Goal: Transaction & Acquisition: Purchase product/service

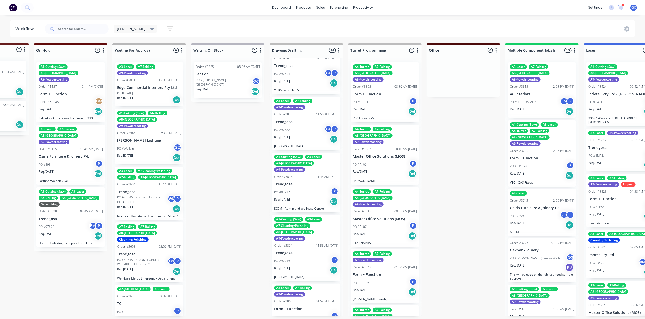
scroll to position [238, 0]
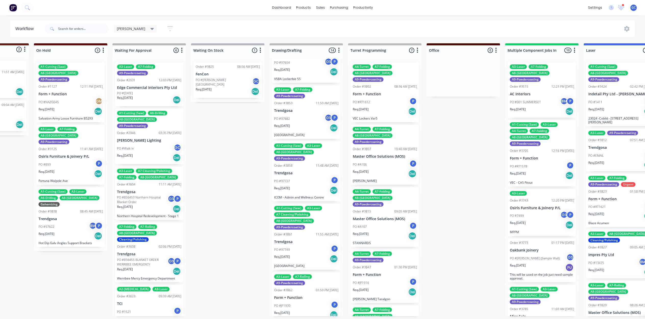
click at [308, 114] on div "PO #97682 GS P" at bounding box center [306, 119] width 64 height 10
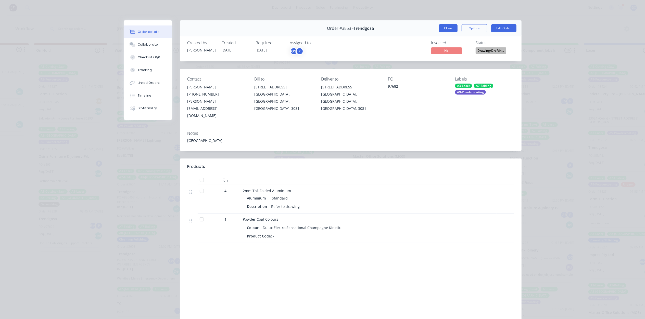
click at [445, 29] on button "Close" at bounding box center [448, 28] width 19 height 8
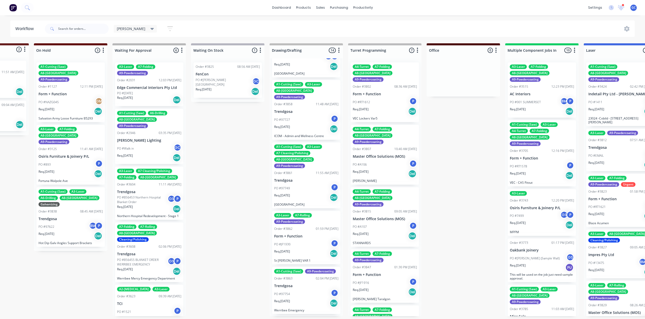
scroll to position [306, 0]
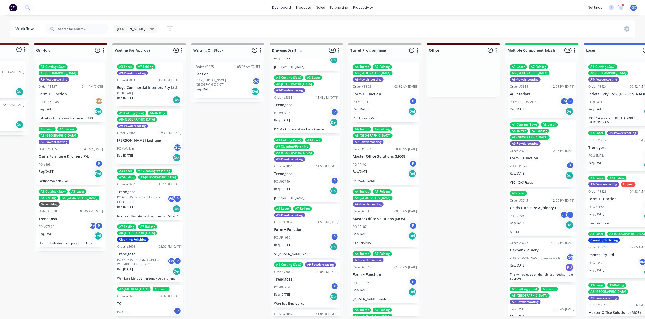
click at [308, 177] on div "PO #97749 P" at bounding box center [306, 182] width 64 height 10
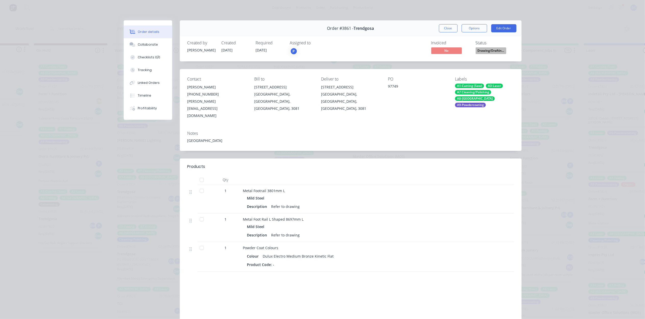
click at [487, 52] on span "Drawing/Draftin..." at bounding box center [491, 50] width 31 height 6
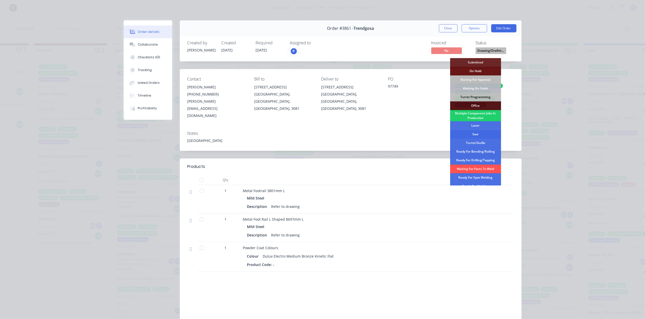
click at [477, 135] on div "Saw" at bounding box center [475, 134] width 51 height 9
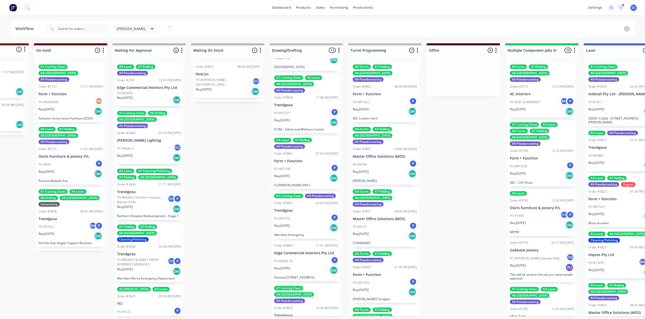
click at [296, 224] on div "Req. [DATE] Del" at bounding box center [306, 228] width 64 height 9
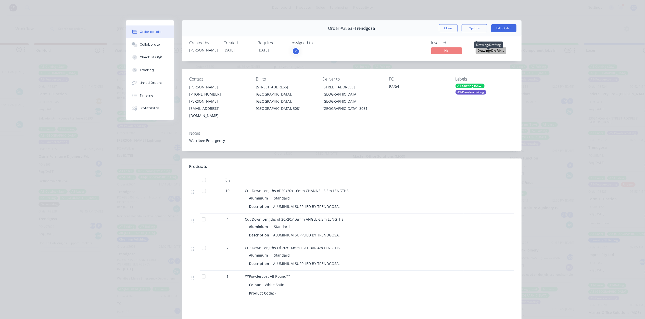
click at [484, 51] on span "Drawing/Draftin..." at bounding box center [491, 50] width 31 height 6
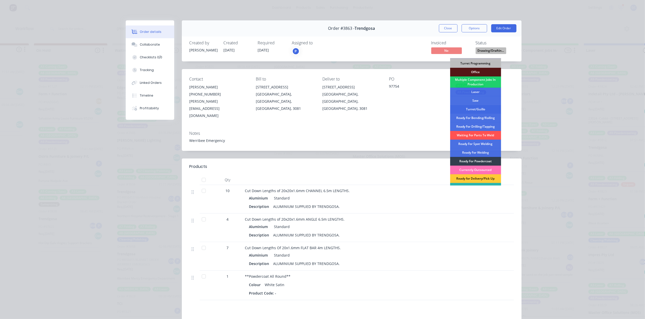
scroll to position [57, 0]
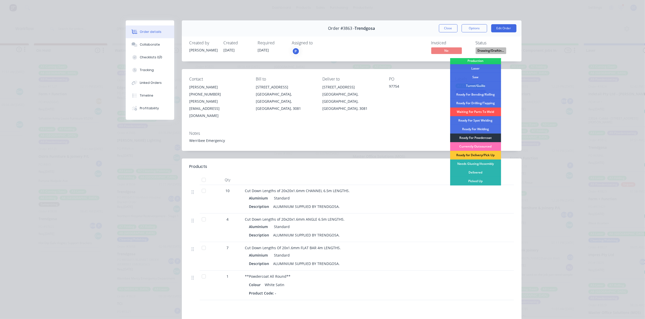
click at [482, 137] on div "Ready For Powdercoat" at bounding box center [475, 138] width 51 height 9
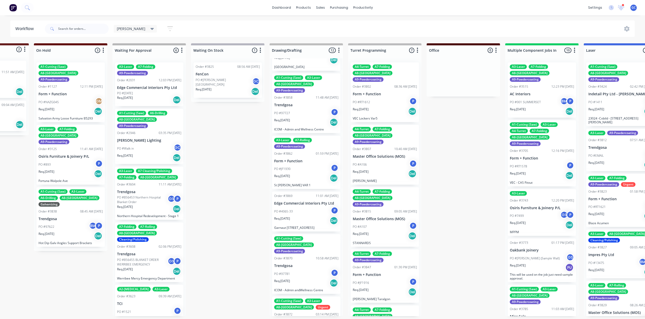
click at [296, 164] on div "PO #JF1930 P" at bounding box center [306, 169] width 64 height 10
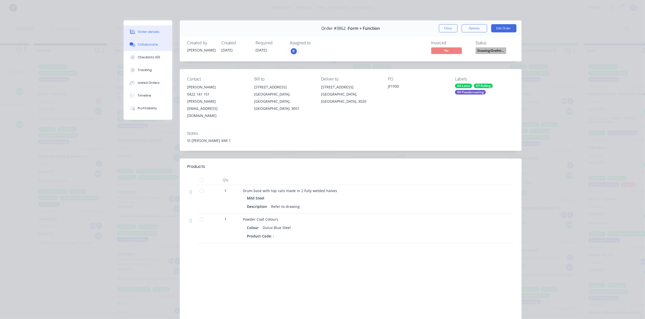
click at [150, 44] on div "Collaborate" at bounding box center [148, 44] width 20 height 5
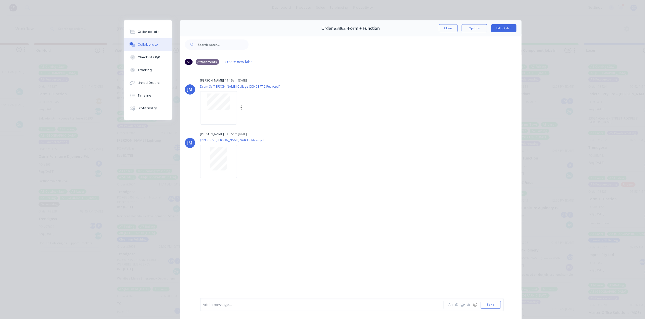
click at [227, 114] on div at bounding box center [218, 107] width 37 height 33
click at [158, 29] on button "Order details" at bounding box center [148, 32] width 48 height 13
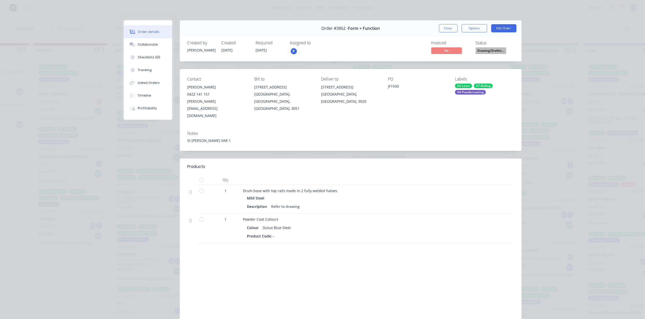
click at [488, 53] on span "Drawing/Draftin..." at bounding box center [491, 50] width 31 height 6
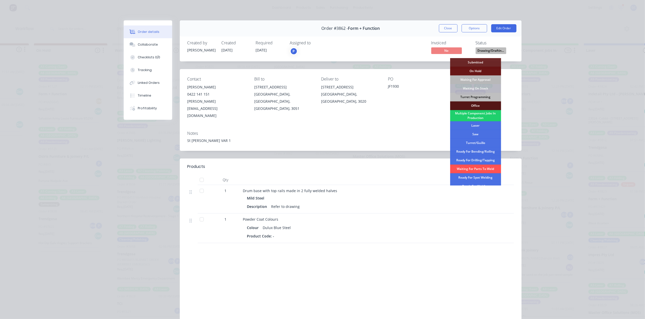
click at [485, 79] on div "Waiting For Approval" at bounding box center [475, 80] width 51 height 9
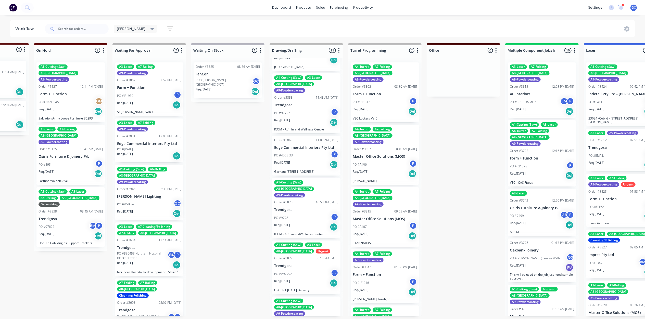
click at [304, 223] on div "Req. [DATE] Del" at bounding box center [306, 227] width 64 height 9
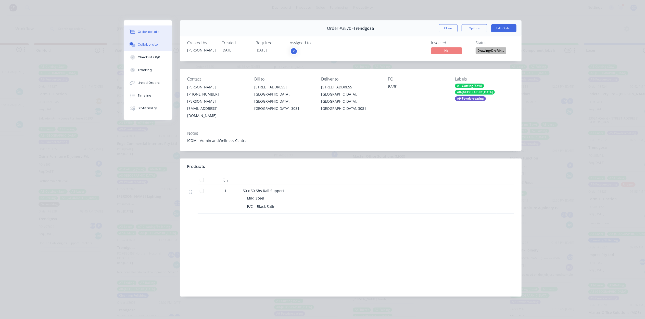
click at [142, 46] on div "Collaborate" at bounding box center [148, 44] width 20 height 5
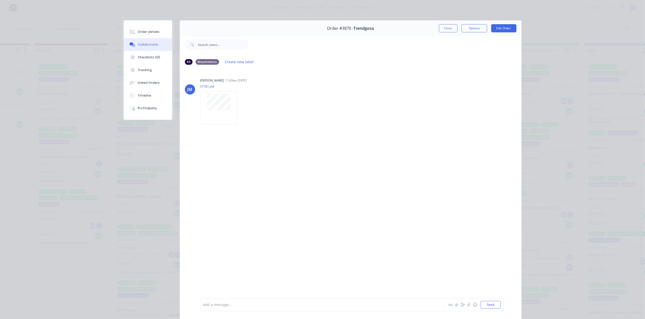
click at [453, 26] on button "Close" at bounding box center [448, 28] width 19 height 8
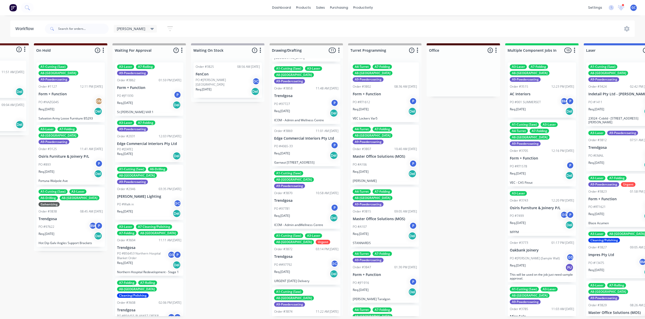
scroll to position [320, 0]
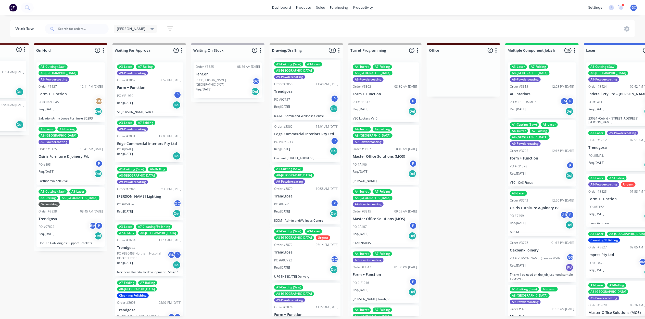
click at [308, 171] on div "A1-Cutting (Saw) A8-Welding A9-Powdercoating Order #3870 10:58 AM [DATE] Trendg…" at bounding box center [306, 195] width 68 height 60
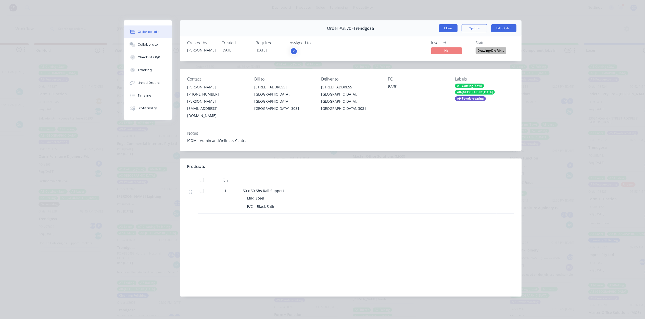
click at [453, 32] on button "Close" at bounding box center [448, 28] width 19 height 8
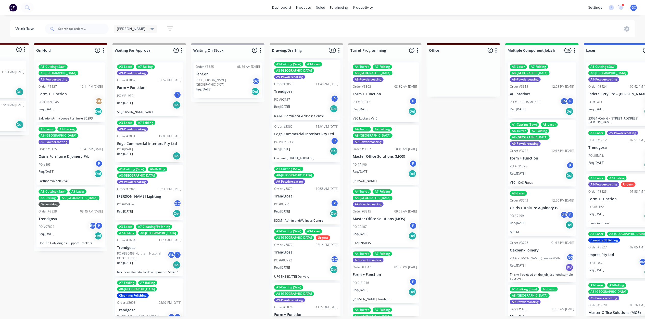
click at [304, 209] on div "Req. [DATE] Del" at bounding box center [306, 213] width 64 height 9
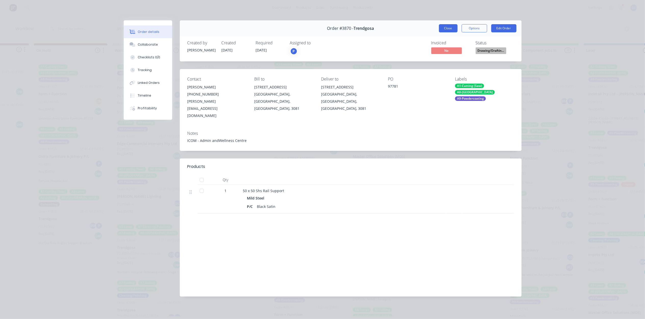
click at [446, 31] on button "Close" at bounding box center [448, 28] width 19 height 8
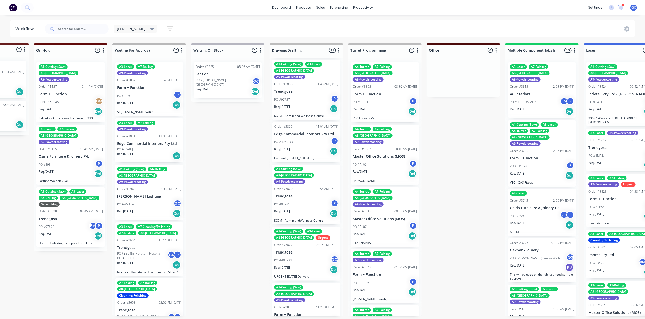
click at [303, 234] on div "A1-Cutting (Saw) A3-Laser A8-Welding Urgent Order #3872 03:14 PM [DATE] Trendgo…" at bounding box center [306, 254] width 68 height 54
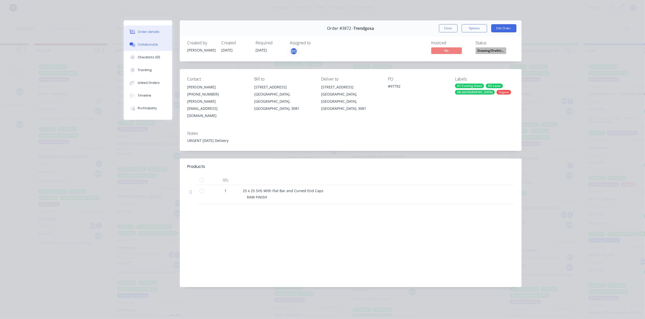
click at [137, 40] on button "Collaborate" at bounding box center [148, 44] width 48 height 13
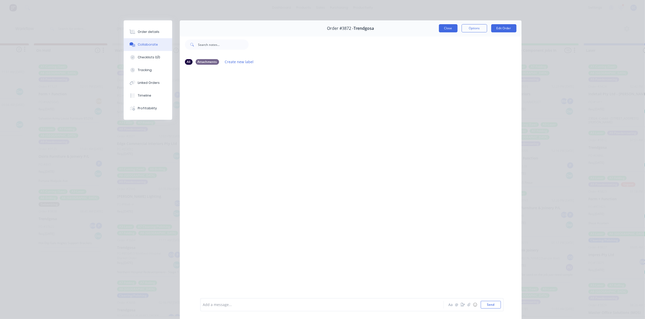
click at [445, 25] on button "Close" at bounding box center [448, 28] width 19 height 8
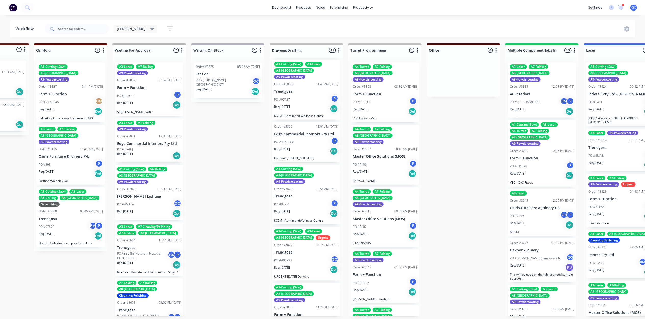
click at [311, 256] on div "PO ##97792 GC" at bounding box center [306, 261] width 64 height 10
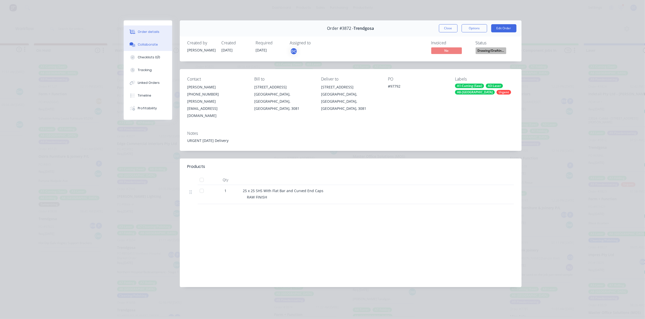
click at [147, 45] on div "Collaborate" at bounding box center [148, 44] width 20 height 5
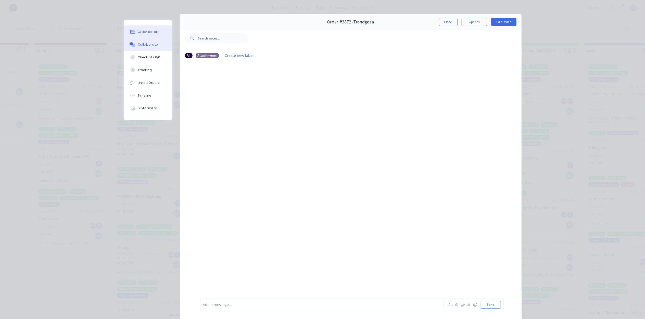
scroll to position [0, 0]
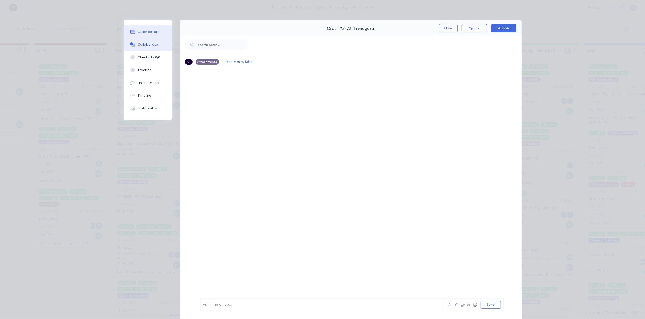
click at [151, 32] on div "Order details" at bounding box center [149, 32] width 22 height 5
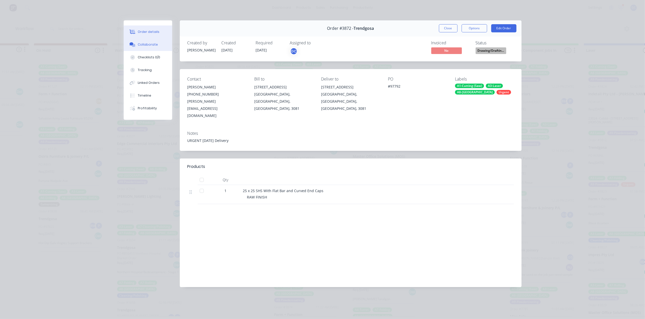
click at [149, 43] on div "Collaborate" at bounding box center [148, 44] width 20 height 5
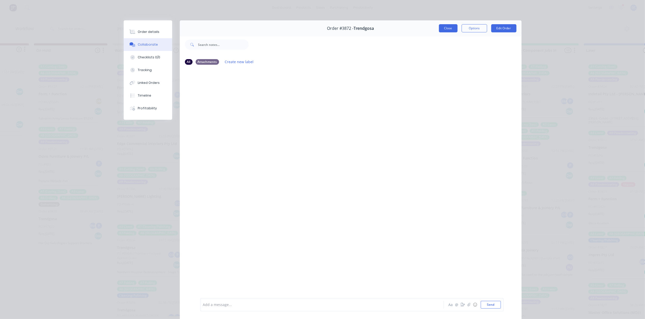
click at [442, 29] on button "Close" at bounding box center [448, 28] width 19 height 8
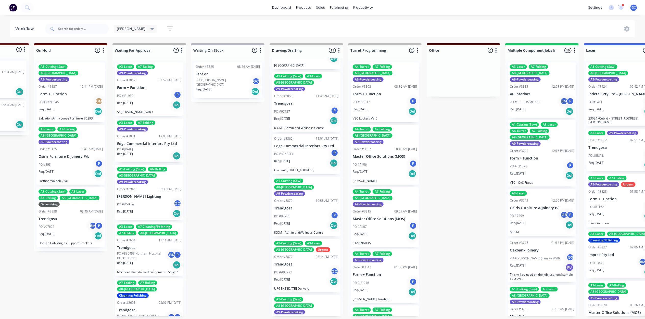
scroll to position [320, 0]
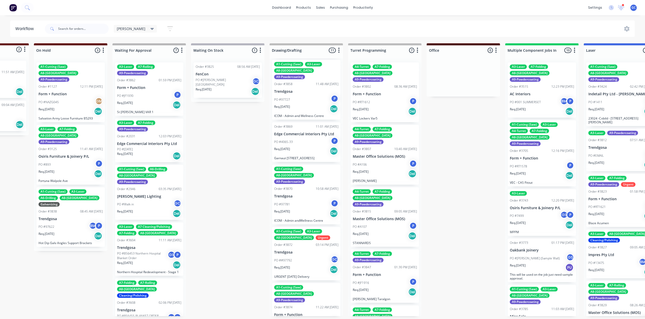
click at [310, 313] on p "Form + Function" at bounding box center [306, 315] width 64 height 4
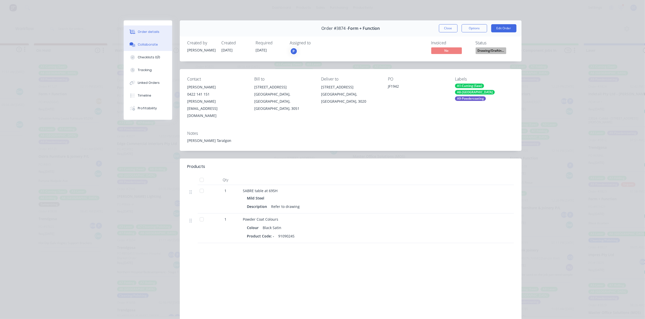
click at [153, 41] on button "Collaborate" at bounding box center [148, 44] width 48 height 13
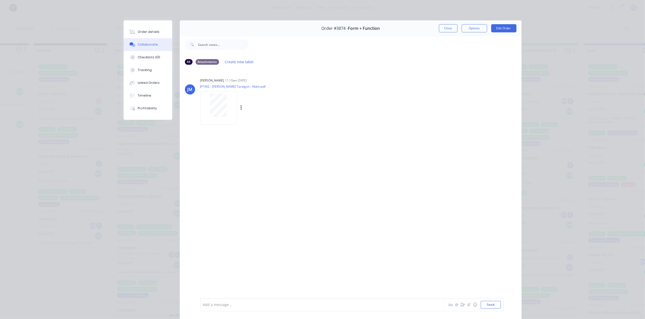
click at [225, 108] on div at bounding box center [219, 105] width 32 height 23
click at [145, 35] on button "Order details" at bounding box center [148, 32] width 48 height 13
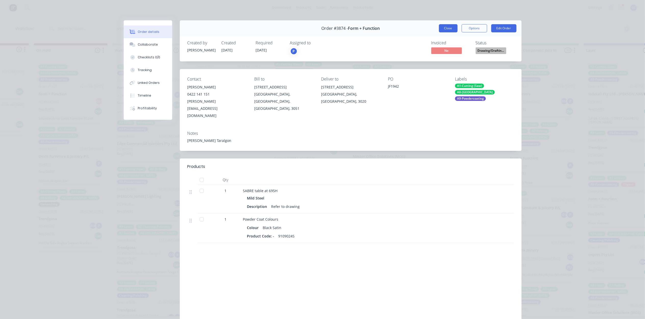
click at [447, 27] on button "Close" at bounding box center [448, 28] width 19 height 8
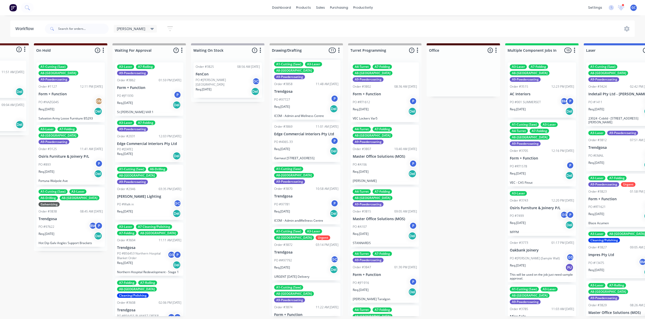
click at [299, 315] on div "A1-Cutting (Saw) A8-Welding A9-Powdercoating Order #3874 11:22 AM [DATE] Form +…" at bounding box center [306, 313] width 68 height 60
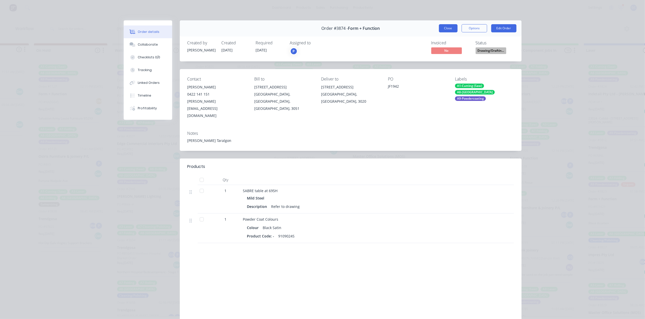
click at [445, 28] on button "Close" at bounding box center [448, 28] width 19 height 8
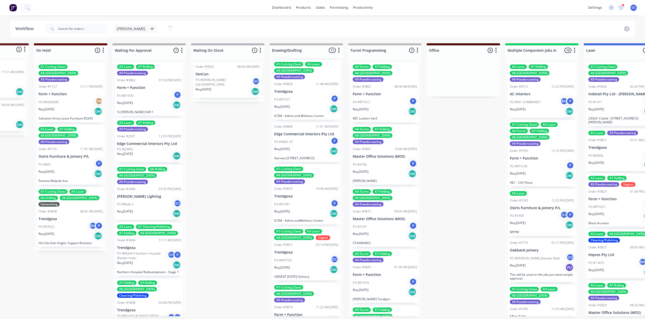
click at [301, 227] on div "A1-Cutting (Saw) A3-Laser A8-Welding Urgent Order #3872 03:14 PM [DATE] Trendgo…" at bounding box center [306, 254] width 68 height 54
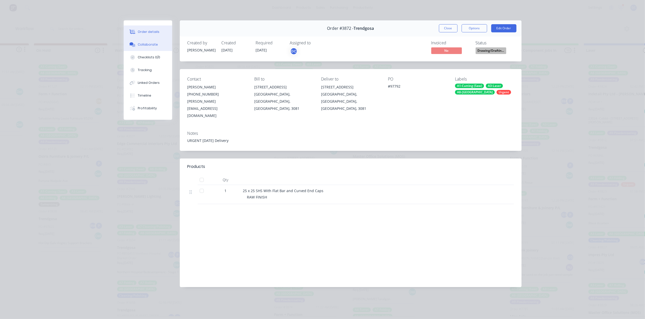
click at [154, 45] on div "Collaborate" at bounding box center [148, 44] width 20 height 5
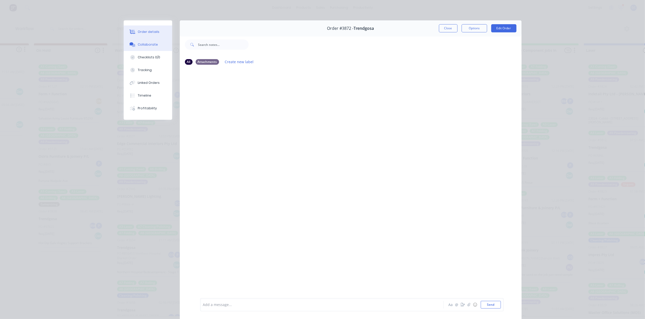
click at [146, 28] on button "Order details" at bounding box center [148, 32] width 48 height 13
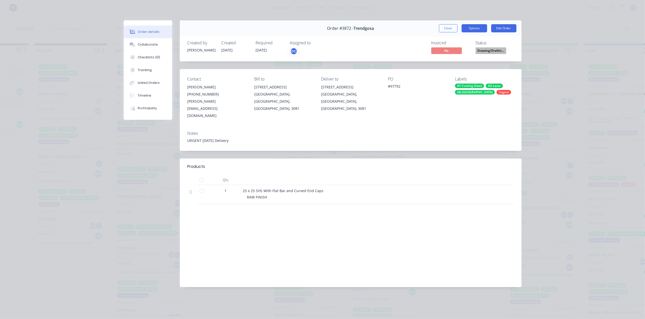
click at [483, 28] on button "Options" at bounding box center [475, 28] width 26 height 8
click at [452, 27] on button "Close" at bounding box center [448, 28] width 19 height 8
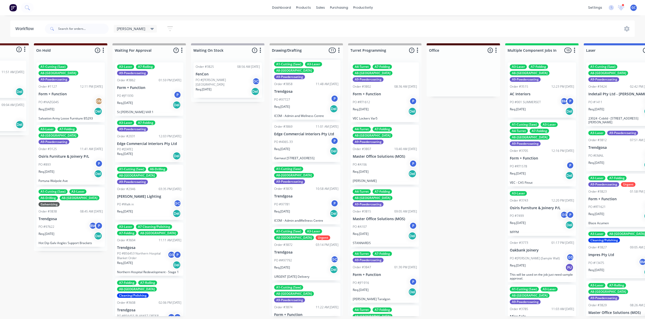
scroll to position [0, 56]
click at [380, 97] on div "PO #RT1612 P" at bounding box center [385, 102] width 64 height 10
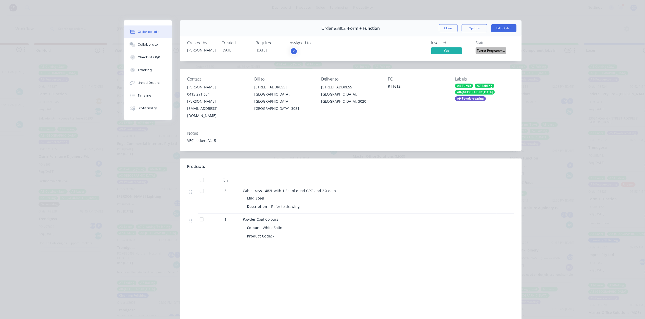
click at [490, 53] on span "Turret Programm..." at bounding box center [491, 50] width 31 height 6
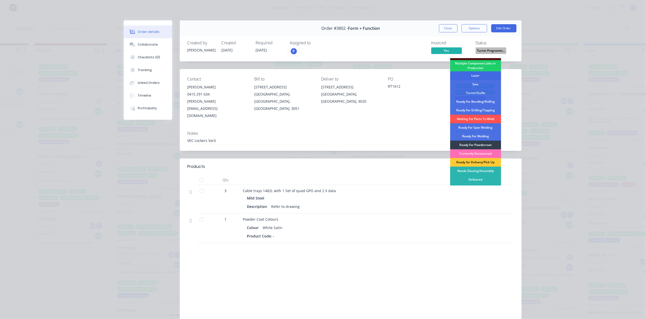
scroll to position [57, 0]
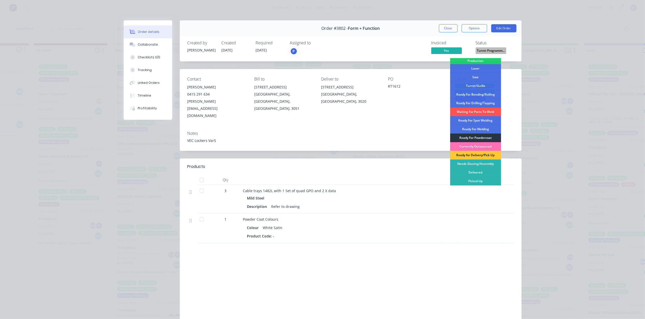
click at [481, 136] on div "Ready For Powdercoat" at bounding box center [475, 138] width 51 height 9
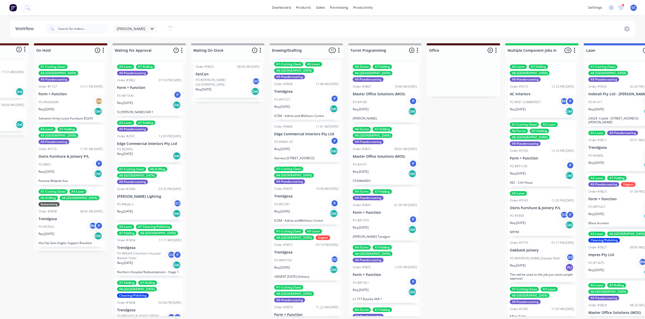
click at [124, 27] on span "[PERSON_NAME]" at bounding box center [131, 28] width 29 height 5
click at [125, 104] on div "Dispatch edit" at bounding box center [150, 107] width 64 height 10
click at [128, 109] on button "Dispatch" at bounding box center [145, 108] width 54 height 6
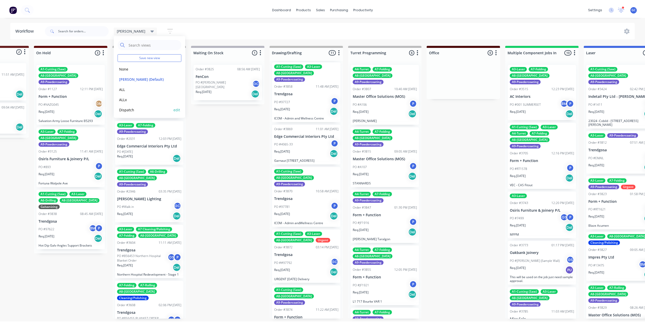
scroll to position [0, 0]
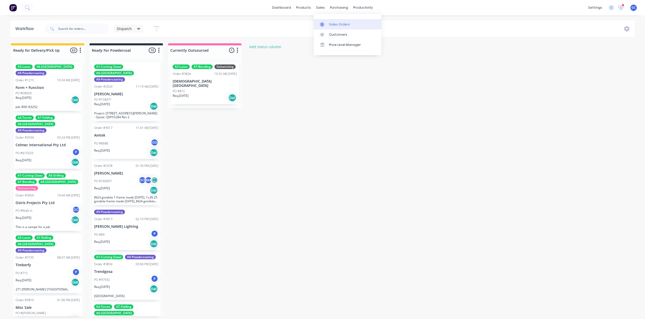
click at [325, 20] on link "Sales Orders" at bounding box center [348, 24] width 68 height 10
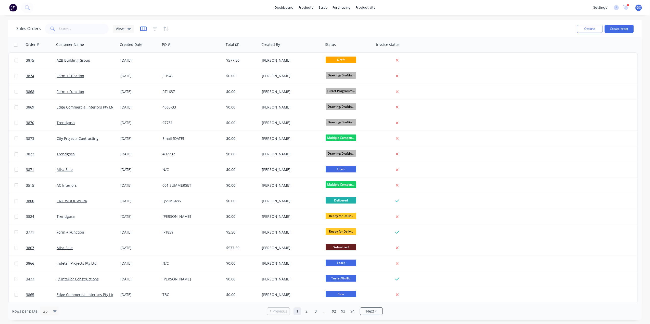
click at [143, 30] on icon "button" at bounding box center [143, 28] width 6 height 5
click at [118, 24] on div "Sales Orders Views" at bounding box center [75, 29] width 118 height 10
click at [115, 30] on div "Views" at bounding box center [123, 29] width 21 height 8
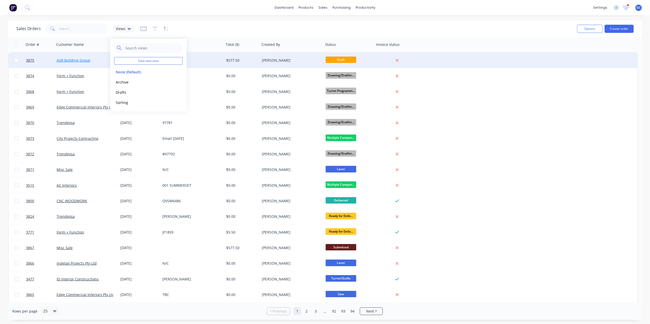
click at [82, 60] on link "A2B Building Group" at bounding box center [74, 60] width 34 height 5
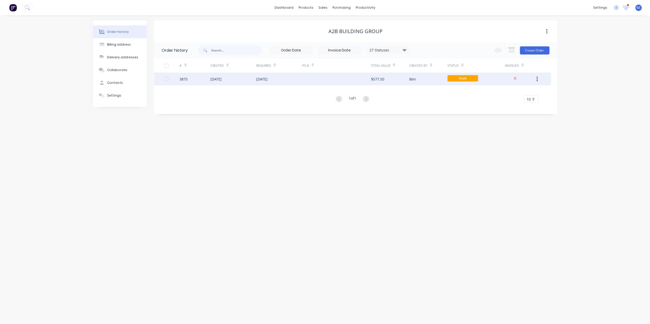
click at [293, 77] on div "[DATE]" at bounding box center [279, 79] width 46 height 13
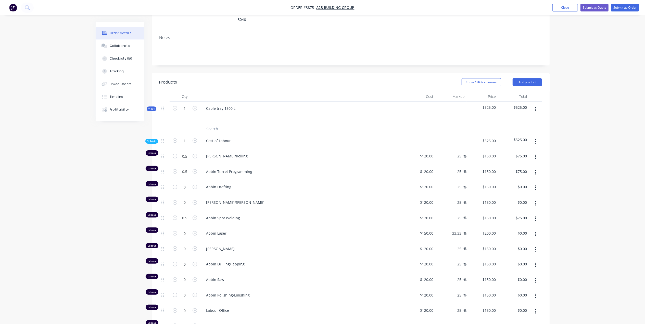
scroll to position [68, 0]
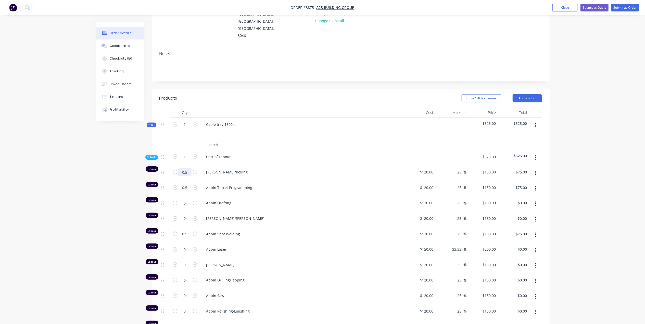
click at [188, 169] on input "0.5" at bounding box center [184, 173] width 13 height 8
type input "0.25"
type input "$37.50"
click at [265, 150] on div "Cost of Labour" at bounding box center [302, 158] width 204 height 16
click at [187, 176] on input "0.5" at bounding box center [184, 173] width 13 height 8
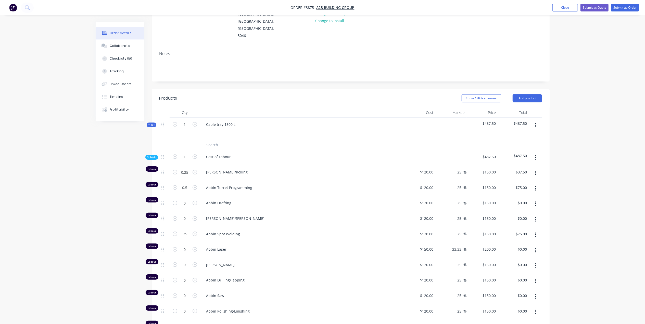
type input "0.25"
type input "$37.50"
click at [321, 232] on span "Abbin Spot Welding" at bounding box center [304, 234] width 196 height 5
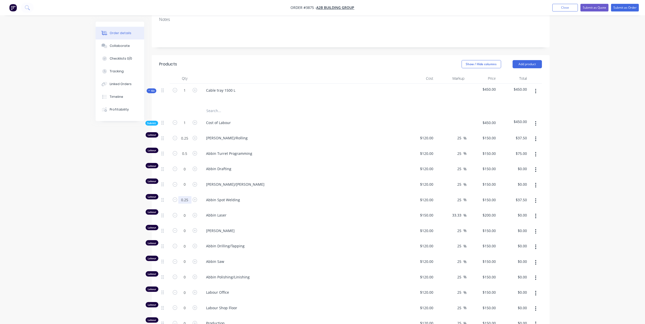
click at [188, 142] on input "0.25" at bounding box center [184, 138] width 13 height 8
type input "0"
type input "$0.00"
click at [267, 193] on div "Abbin Spot Welding" at bounding box center [302, 201] width 204 height 16
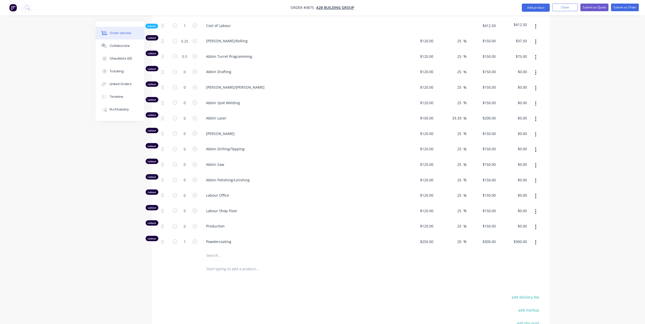
scroll to position [204, 0]
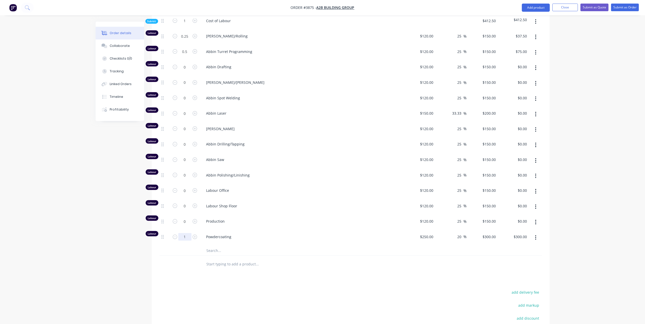
click at [186, 40] on input "1" at bounding box center [184, 36] width 13 height 8
type input "0.1"
type input "$30.00"
click at [283, 246] on input "text" at bounding box center [257, 251] width 102 height 10
click at [329, 246] on div at bounding box center [278, 251] width 153 height 10
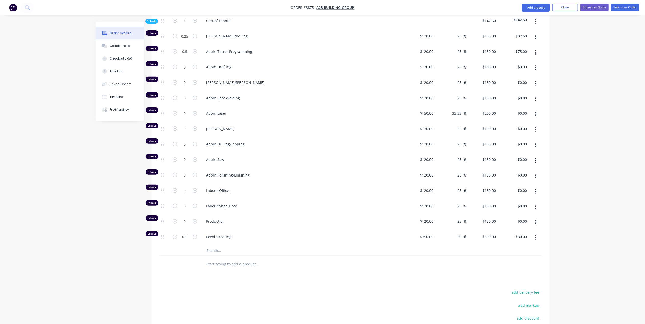
click at [297, 204] on span "Labour Shop Floor" at bounding box center [304, 206] width 196 height 5
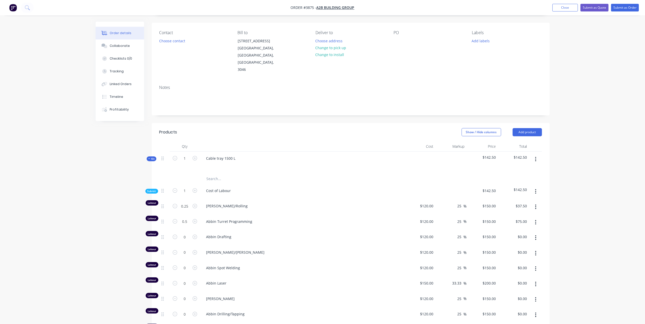
scroll to position [0, 0]
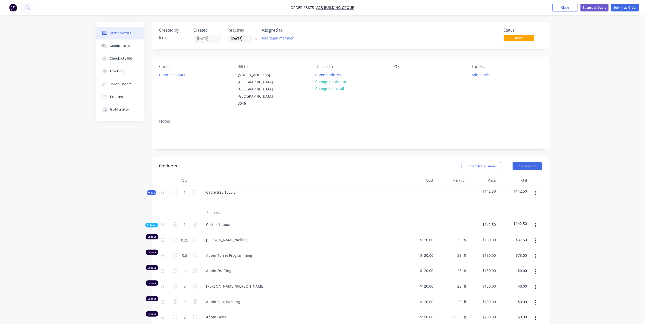
click at [393, 90] on div "Contact Choose contact Bill to [STREET_ADDRESS] Deliver to Choose address Chang…" at bounding box center [351, 86] width 398 height 58
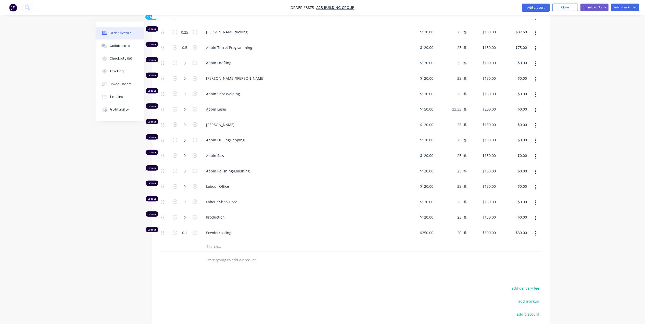
scroll to position [238, 0]
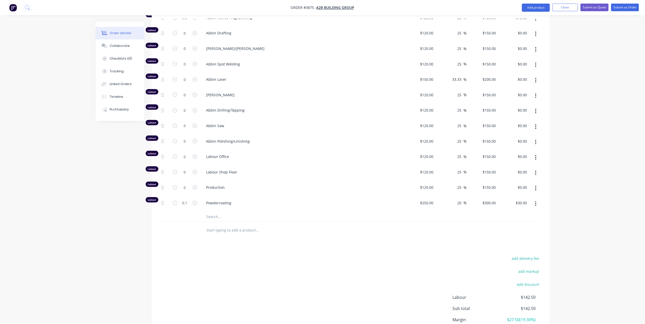
click at [416, 212] on div at bounding box center [350, 217] width 383 height 10
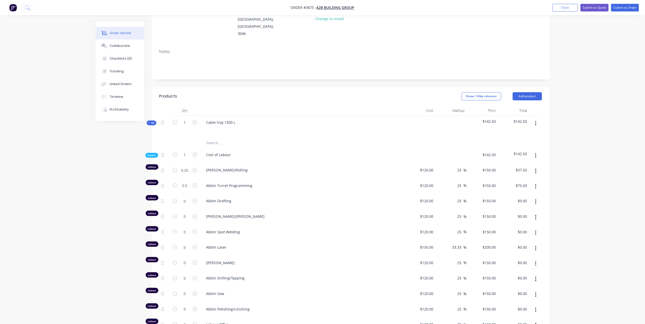
scroll to position [69, 0]
click at [218, 227] on div "Abbin Spot Welding" at bounding box center [302, 235] width 204 height 16
click at [217, 231] on span "Abbin Spot Welding" at bounding box center [304, 233] width 196 height 5
click at [216, 231] on span "Abbin Spot Welding" at bounding box center [304, 233] width 196 height 5
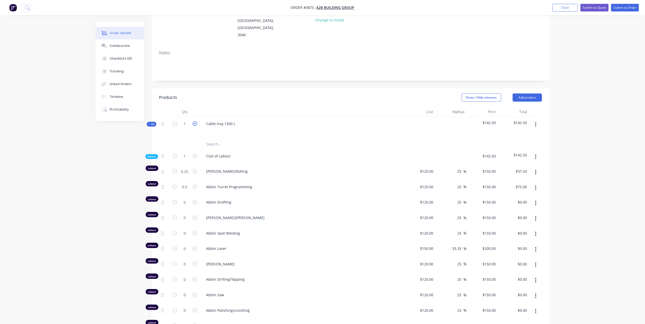
click at [194, 121] on icon "button" at bounding box center [195, 123] width 5 height 5
type input "2"
type input "0.5"
type input "$75.00"
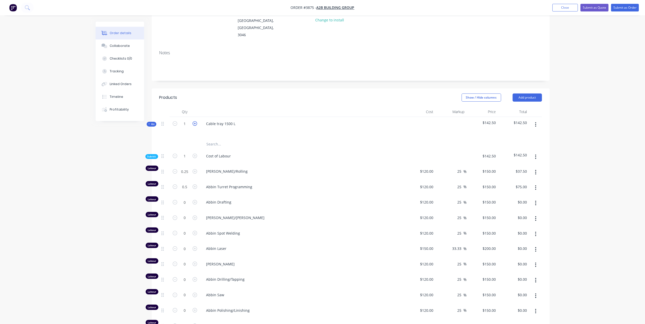
type input "1"
type input "$150.00"
type input "0.2"
type input "$60.00"
click at [194, 121] on icon "button" at bounding box center [195, 123] width 5 height 5
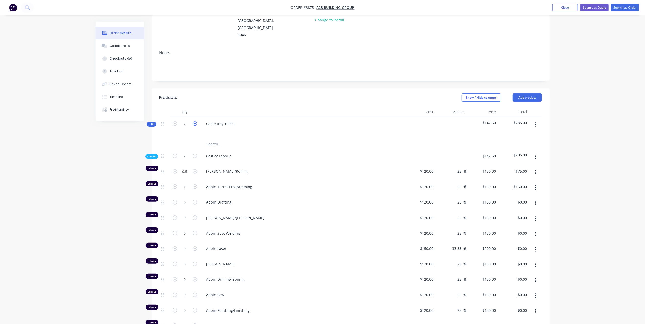
type input "3"
type input "0.75"
type input "$112.50"
type input "1.5"
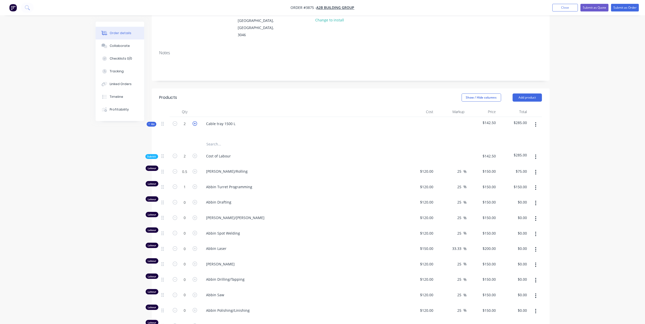
type input "$225.00"
type input "0.3"
type input "$90.00"
click at [194, 121] on icon "button" at bounding box center [195, 123] width 5 height 5
type input "4"
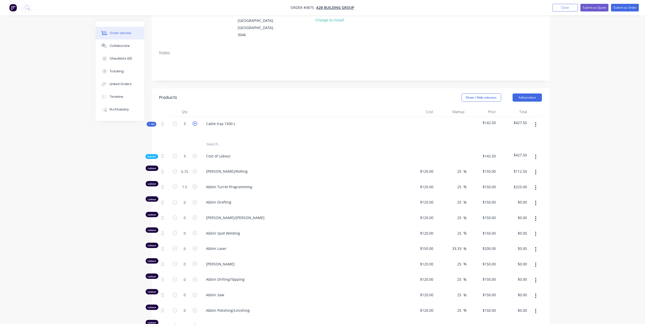
type input "4"
type input "1"
type input "$150.00"
type input "2"
type input "$300.00"
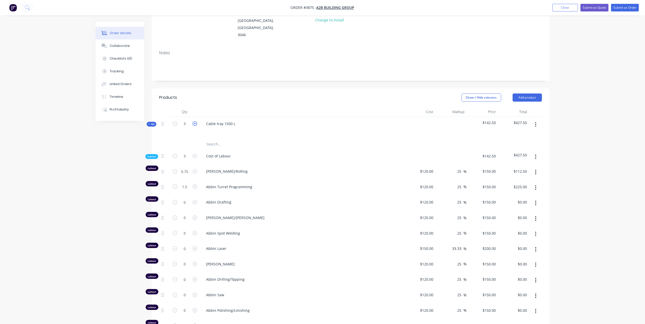
type input "0.4"
type input "$120.00"
click at [194, 121] on icon "button" at bounding box center [195, 123] width 5 height 5
type input "5"
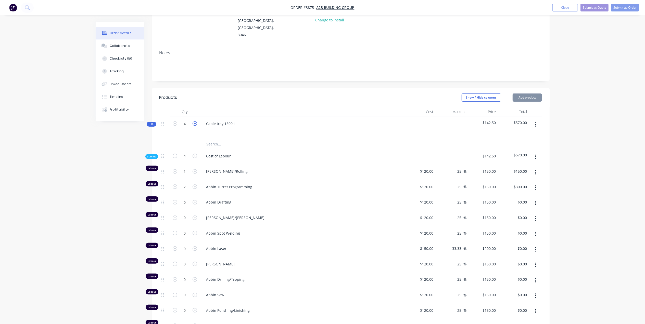
type input "1.25"
type input "$187.50"
type input "2.5"
type input "$375.00"
type input "0.5"
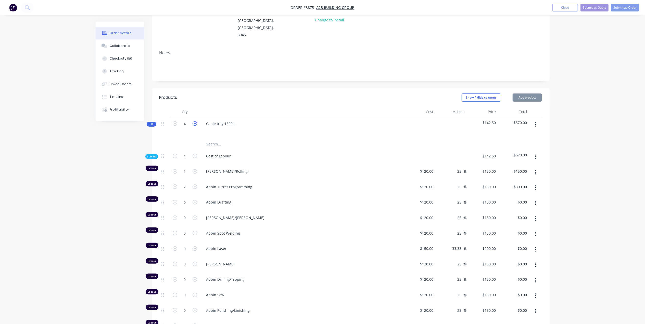
type input "$150.00"
click at [194, 121] on icon "button" at bounding box center [195, 123] width 5 height 5
type input "6"
type input "1.5"
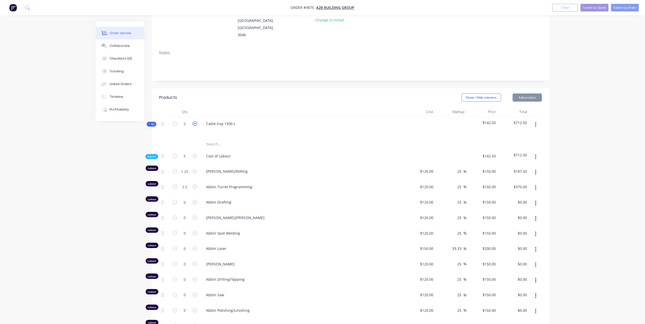
type input "$225.00"
type input "3"
type input "$450.00"
type input "0.6"
type input "$180.00"
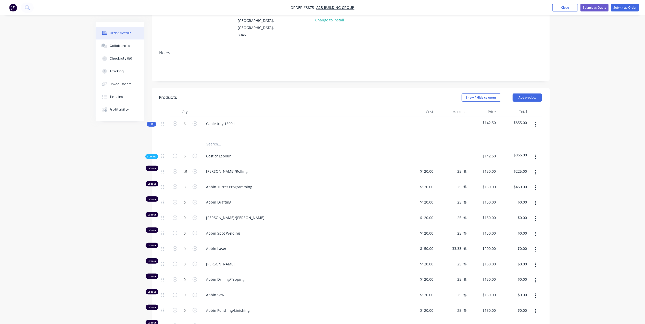
click at [177, 121] on button "button" at bounding box center [175, 123] width 7 height 5
type input "5"
type input "1.25"
type input "$187.50"
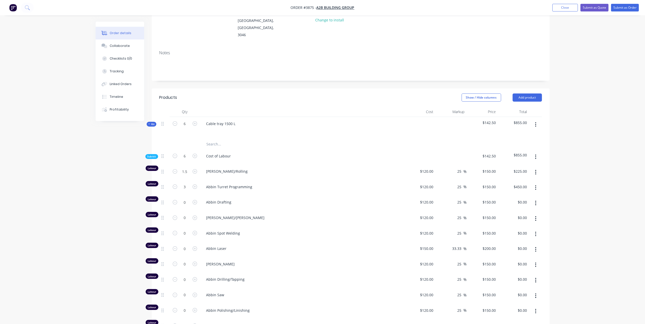
type input "2.5"
type input "$375.00"
type input "0.5"
type input "$150.00"
click at [177, 121] on button "button" at bounding box center [175, 123] width 7 height 5
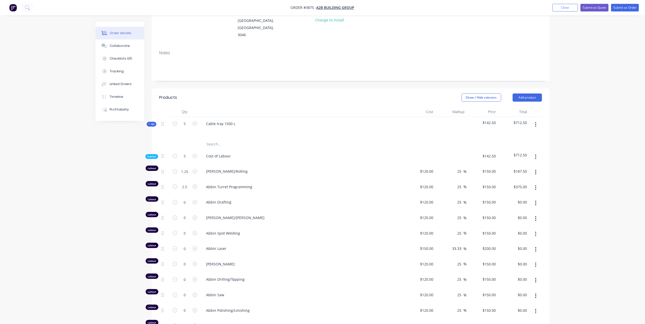
type input "4"
type input "1"
type input "$150.00"
type input "2"
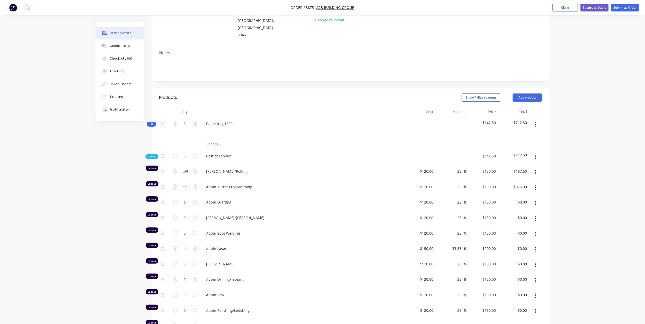
type input "$300.00"
type input "0.4"
type input "$120.00"
click at [177, 121] on button "button" at bounding box center [175, 123] width 7 height 5
type input "3"
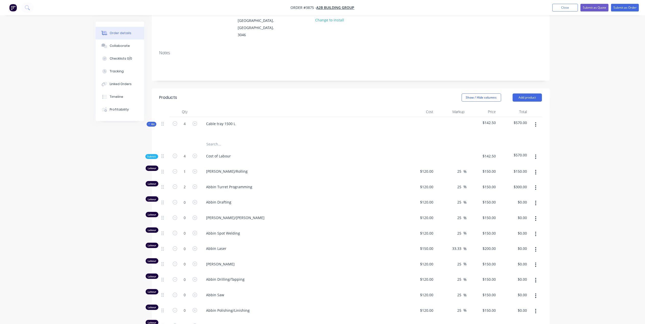
type input "3"
type input "0.75"
type input "$112.50"
type input "1.5"
type input "$225.00"
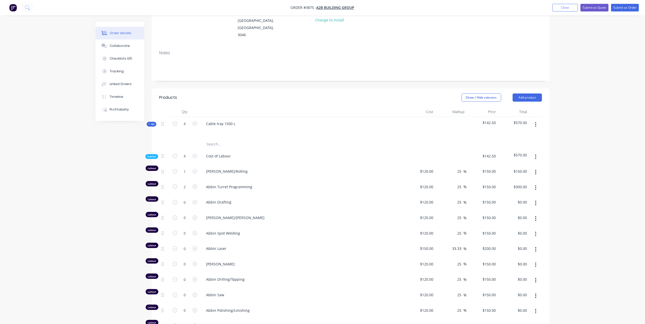
type input "0.3"
type input "$90.00"
click at [177, 121] on button "button" at bounding box center [175, 123] width 7 height 5
type input "2"
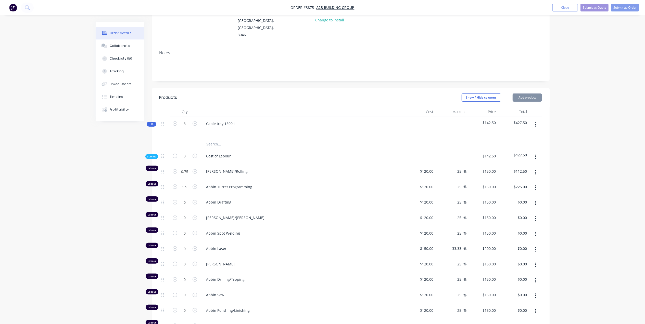
type input "0.5"
type input "$75.00"
type input "1"
type input "$150.00"
type input "0.2"
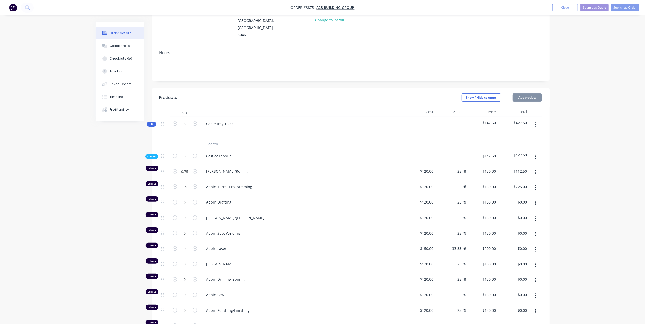
type input "$60.00"
click at [177, 121] on button "button" at bounding box center [175, 123] width 7 height 5
type input "1"
type input "0.25"
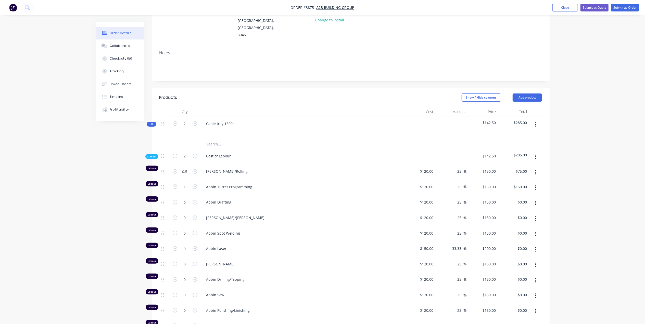
type input "$37.50"
type input "0.5"
type input "$75.00"
type input "0.1"
type input "$30.00"
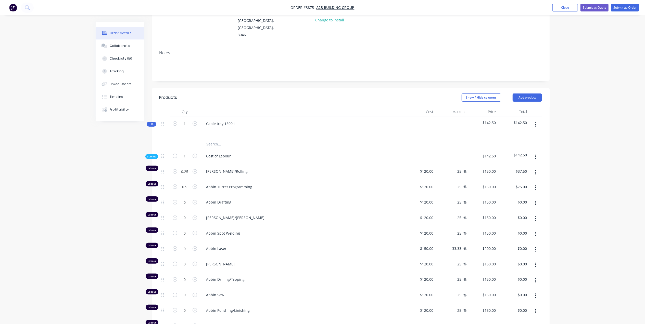
click at [363, 117] on div "Cable tray 1500 L" at bounding box center [302, 128] width 204 height 22
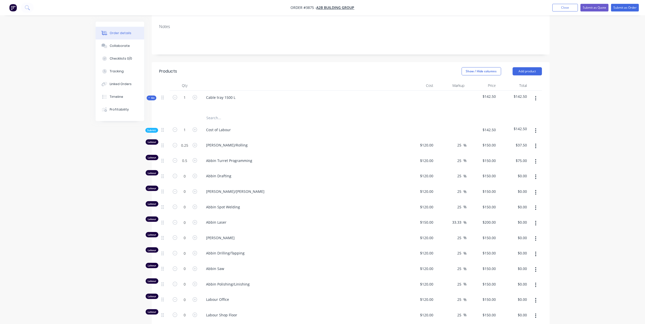
scroll to position [103, 0]
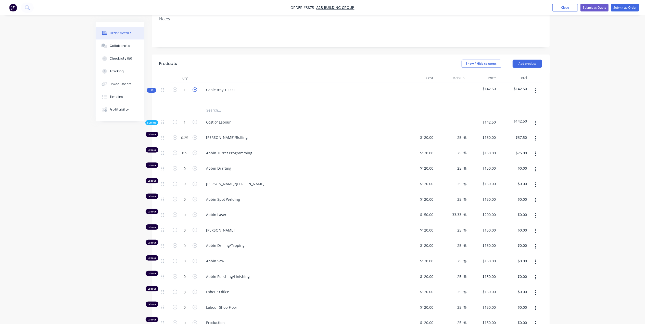
click at [193, 87] on icon "button" at bounding box center [195, 89] width 5 height 5
type input "2"
type input "0.5"
type input "$75.00"
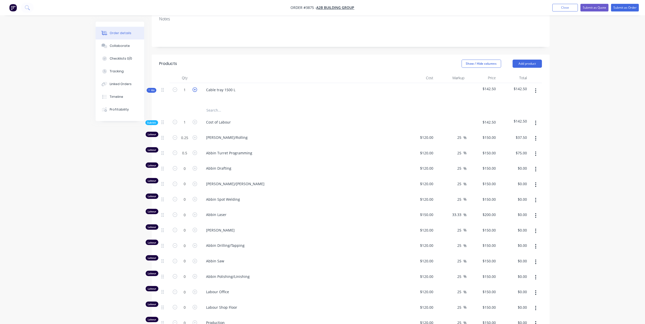
type input "1"
type input "$150.00"
type input "0.2"
type input "$60.00"
click at [195, 87] on icon "button" at bounding box center [195, 89] width 5 height 5
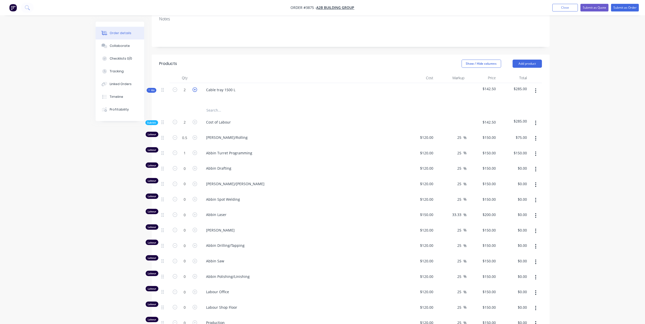
type input "3"
type input "0.75"
type input "$112.50"
type input "1.5"
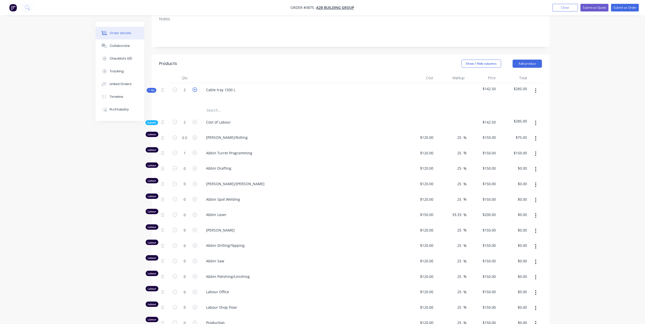
type input "$225.00"
type input "0.3"
type input "$90.00"
click at [195, 87] on icon "button" at bounding box center [195, 89] width 5 height 5
type input "4"
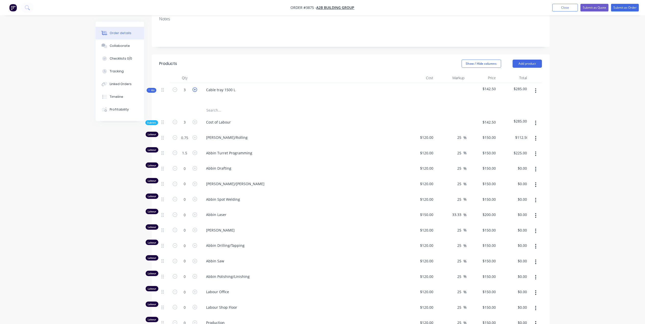
type input "4"
type input "1"
type input "$150.00"
type input "2"
type input "$300.00"
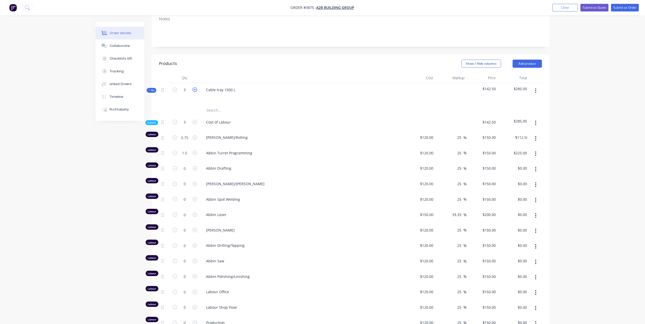
type input "0.4"
type input "$120.00"
click at [195, 87] on icon "button" at bounding box center [195, 89] width 5 height 5
type input "5"
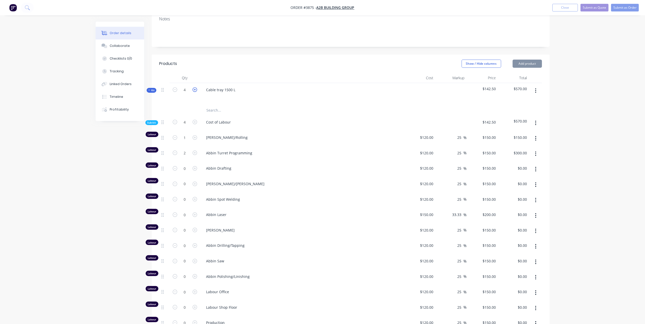
type input "1.25"
type input "$187.50"
type input "2.5"
type input "$375.00"
type input "0.5"
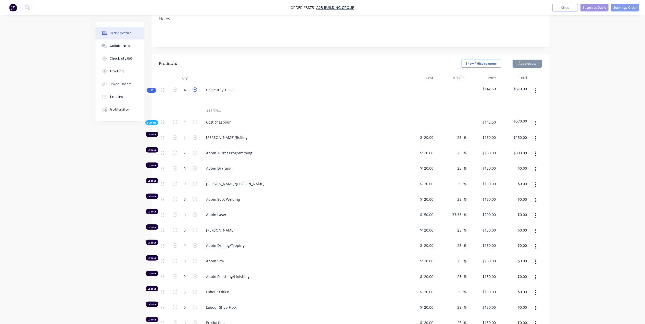
type input "$150.00"
click at [195, 87] on icon "button" at bounding box center [195, 89] width 5 height 5
type input "6"
type input "1.5"
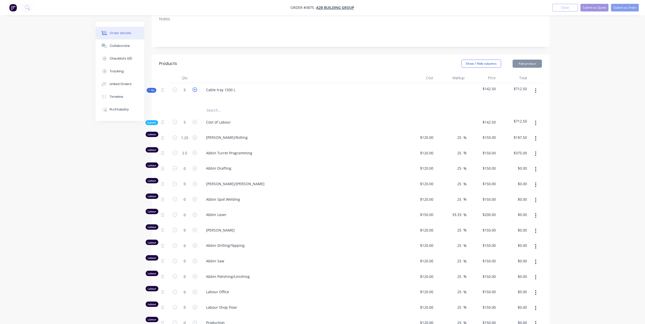
type input "$225.00"
type input "3"
type input "$450.00"
type input "0.6"
type input "$180.00"
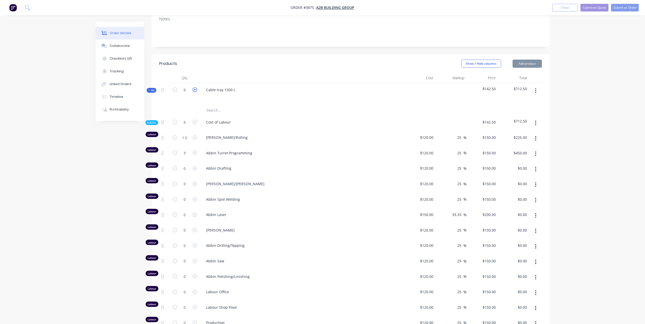
click at [195, 87] on icon "button" at bounding box center [195, 89] width 5 height 5
type input "7"
type input "1.75"
type input "$262.50"
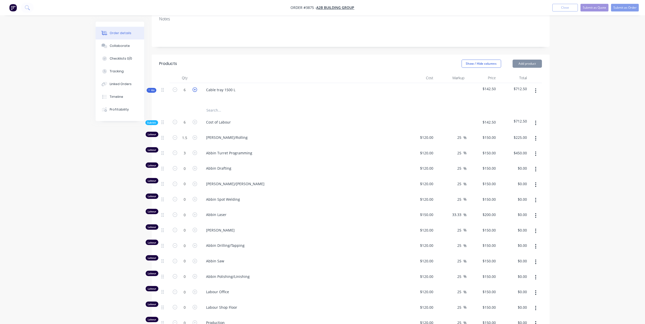
type input "3.5"
type input "$525.00"
type input "0.7"
type input "$210.00"
click at [195, 87] on icon "button" at bounding box center [195, 89] width 5 height 5
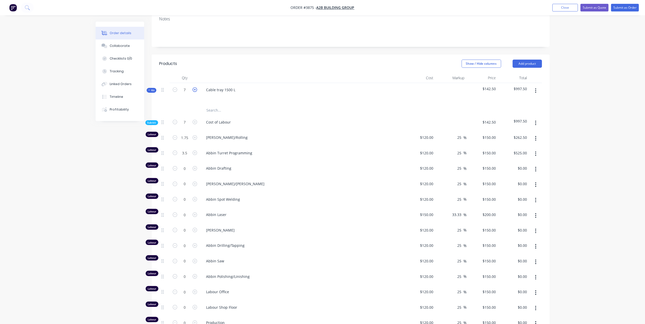
type input "8"
type input "2"
type input "$300.00"
type input "4"
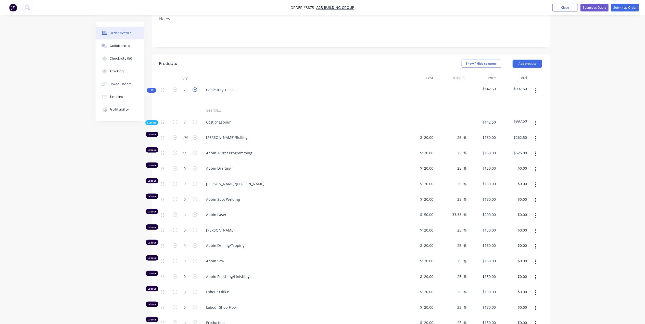
type input "$600.00"
type input "0.8"
type input "$240.00"
click at [195, 87] on icon "button" at bounding box center [195, 89] width 5 height 5
type input "9"
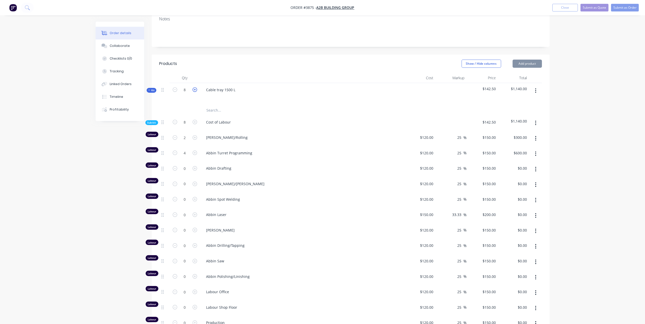
type input "9"
type input "2.25"
type input "$337.50"
type input "4.5"
type input "$675.00"
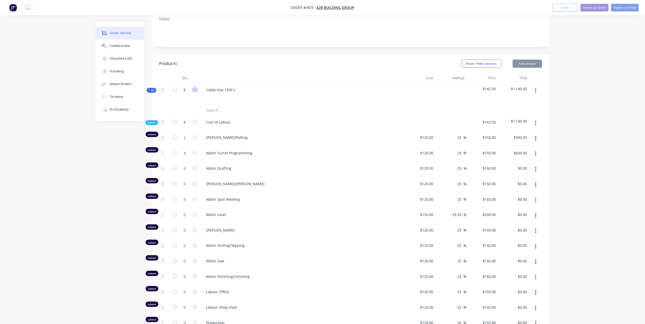
type input "0.9"
type input "$270.00"
click at [195, 87] on icon "button" at bounding box center [195, 89] width 5 height 5
type input "10"
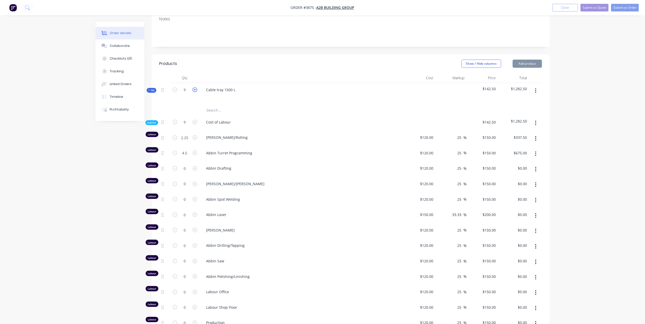
type input "2.5"
type input "$375.00"
type input "5"
type input "$750.00"
type input "1"
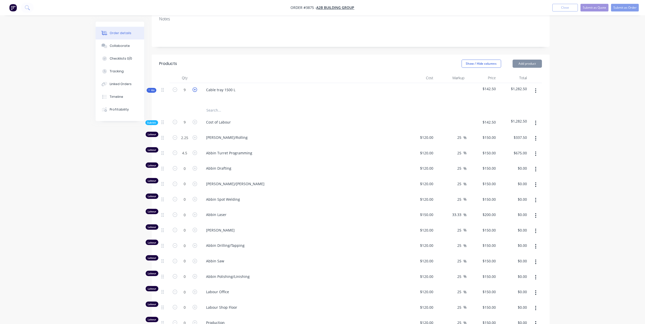
type input "$300.00"
click at [174, 87] on icon "button" at bounding box center [175, 89] width 5 height 5
type input "9"
type input "2.25"
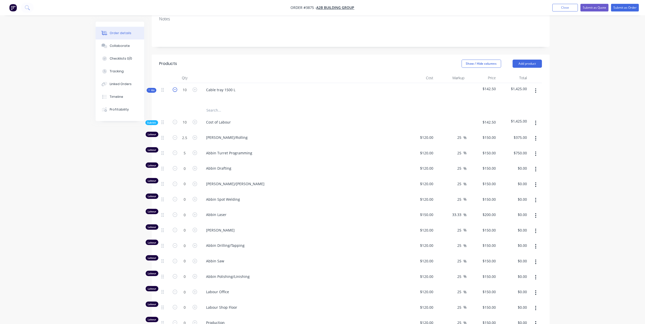
type input "$337.50"
type input "4.5"
type input "$675.00"
type input "0.9"
type input "$270.00"
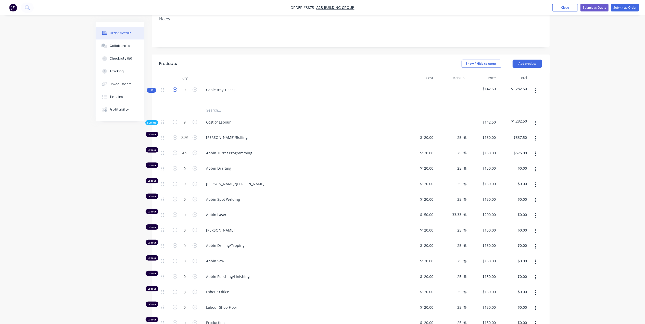
click at [174, 87] on icon "button" at bounding box center [175, 89] width 5 height 5
type input "8"
type input "2"
type input "$300.00"
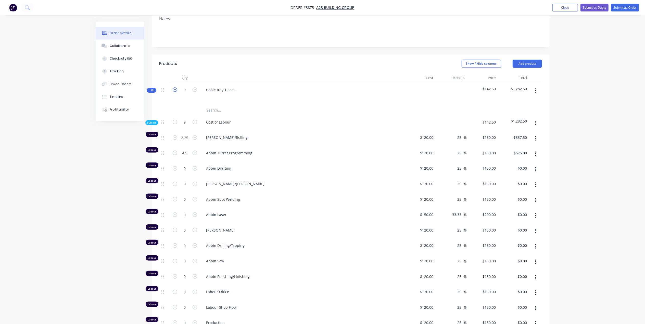
type input "4"
type input "$600.00"
type input "0.8"
type input "$240.00"
click at [174, 87] on icon "button" at bounding box center [175, 89] width 5 height 5
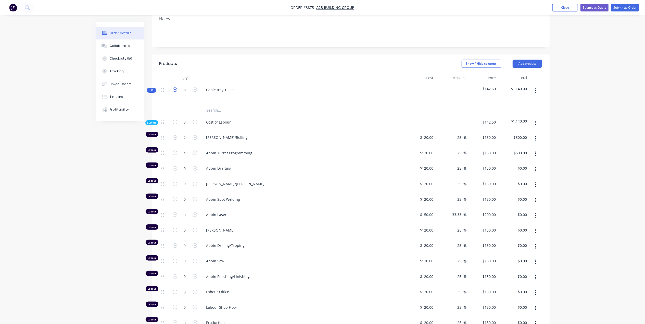
type input "7"
type input "1.75"
type input "$262.50"
type input "3.5"
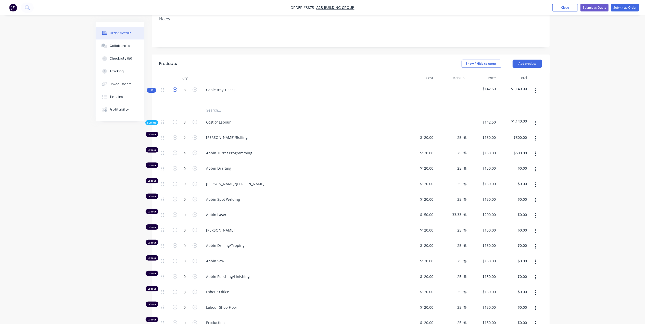
type input "$525.00"
type input "0.7"
type input "$210.00"
click at [174, 87] on icon "button" at bounding box center [175, 89] width 5 height 5
type input "6"
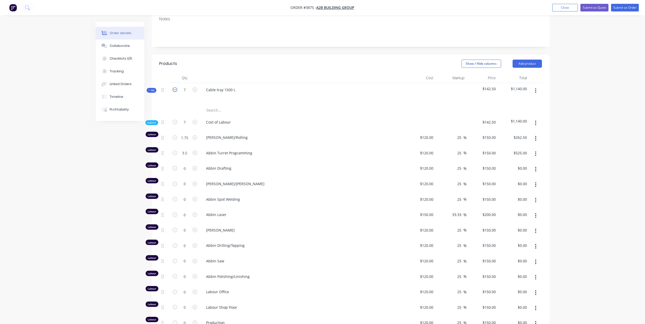
type input "6"
type input "1.5"
type input "$225.00"
type input "3"
type input "$450.00"
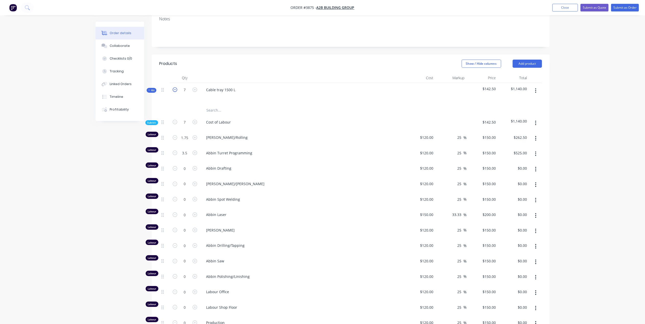
type input "0.6"
type input "$180.00"
click at [174, 87] on icon "button" at bounding box center [175, 89] width 5 height 5
type input "5"
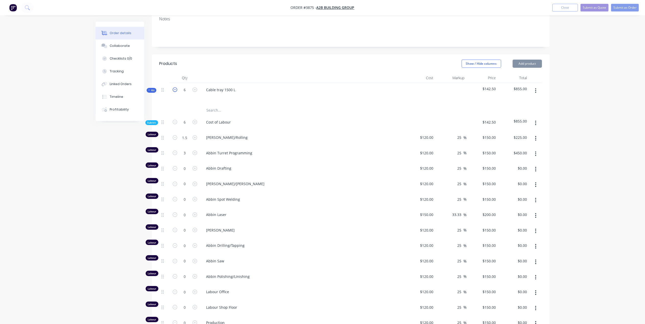
type input "1.25"
type input "$187.50"
type input "2.5"
type input "$375.00"
type input "0.5"
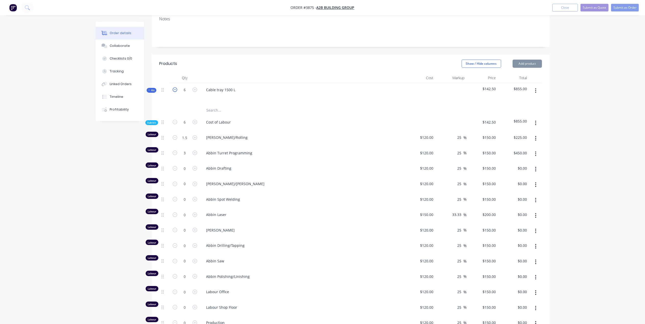
type input "$150.00"
click at [174, 87] on icon "button" at bounding box center [175, 89] width 5 height 5
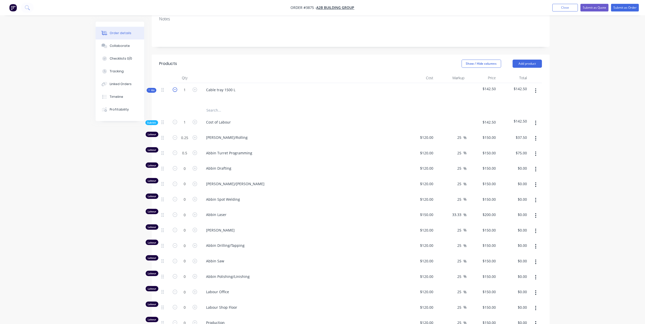
click at [174, 87] on icon "button" at bounding box center [175, 89] width 5 height 5
click at [339, 83] on div "Cable tray 1500 L" at bounding box center [302, 94] width 204 height 22
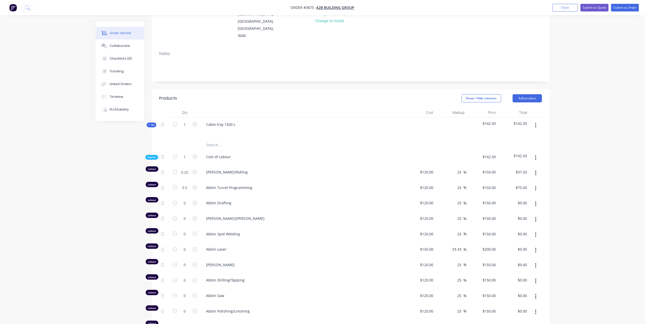
click at [280, 128] on div at bounding box center [302, 131] width 200 height 7
click at [194, 122] on icon "button" at bounding box center [195, 124] width 5 height 5
click at [175, 122] on icon "button" at bounding box center [175, 124] width 5 height 5
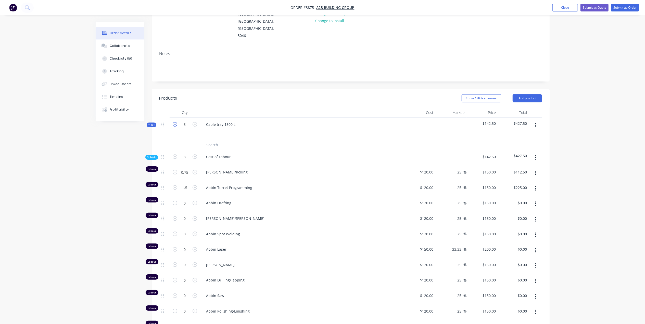
click at [175, 122] on icon "button" at bounding box center [175, 124] width 5 height 5
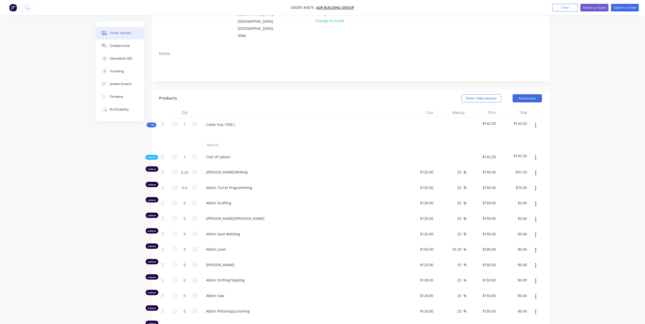
click at [281, 118] on div "Cable tray 1500 L" at bounding box center [302, 129] width 204 height 22
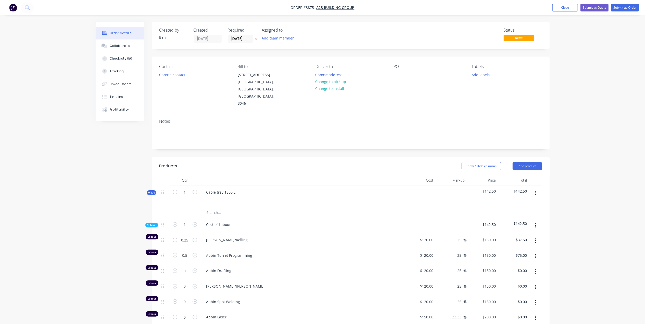
scroll to position [34, 0]
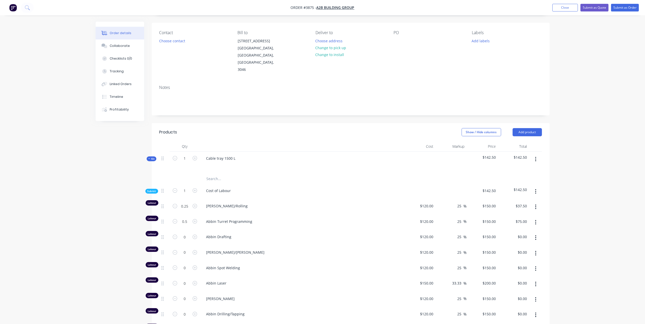
click at [255, 128] on div "Show / Hide columns Add product" at bounding box center [391, 132] width 301 height 8
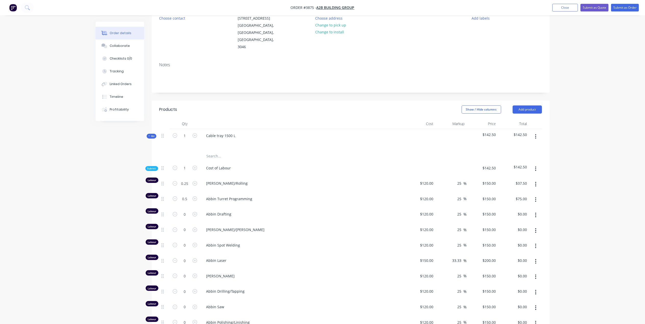
scroll to position [68, 0]
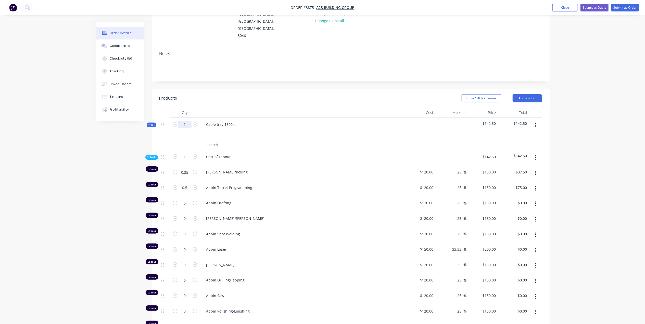
click at [188, 121] on input "1" at bounding box center [184, 125] width 13 height 8
click at [218, 108] on div at bounding box center [302, 113] width 204 height 10
click at [176, 170] on icon "button" at bounding box center [175, 172] width 5 height 5
click at [177, 185] on icon "button" at bounding box center [175, 187] width 5 height 5
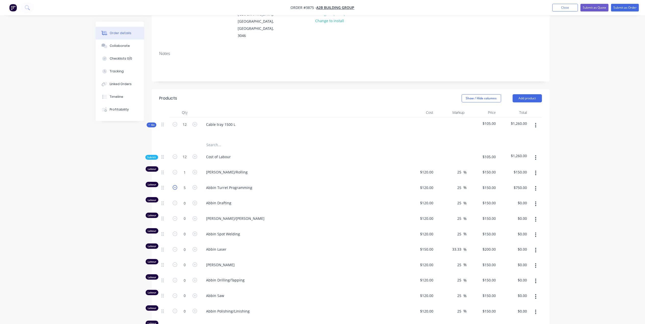
click at [177, 185] on icon "button" at bounding box center [175, 187] width 5 height 5
click at [187, 173] on input "2" at bounding box center [184, 173] width 13 height 8
click at [186, 169] on input "1" at bounding box center [184, 173] width 13 height 8
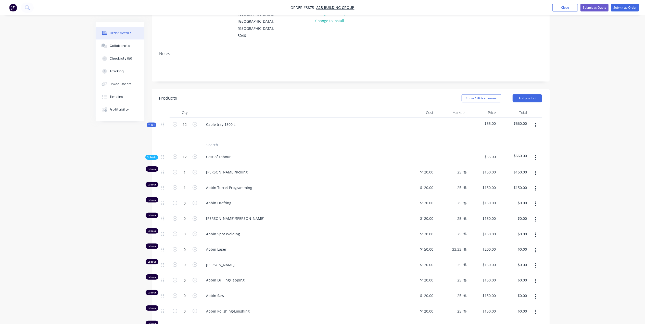
click at [295, 128] on div at bounding box center [302, 131] width 200 height 7
click at [187, 169] on input "1" at bounding box center [184, 173] width 13 height 8
click at [188, 172] on input "1" at bounding box center [184, 173] width 13 height 8
click at [312, 150] on div "Cost of Labour" at bounding box center [302, 158] width 204 height 16
click at [187, 176] on input "0" at bounding box center [184, 173] width 13 height 8
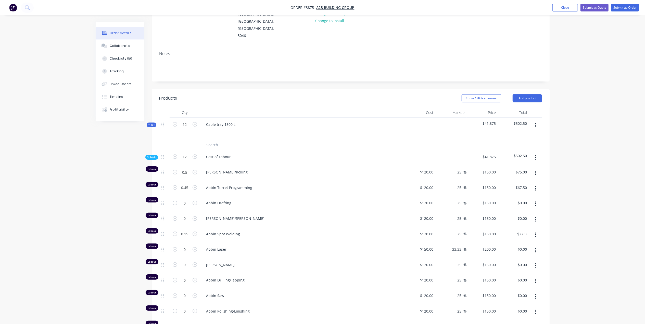
click at [308, 216] on span "[PERSON_NAME]/[PERSON_NAME]" at bounding box center [304, 218] width 196 height 5
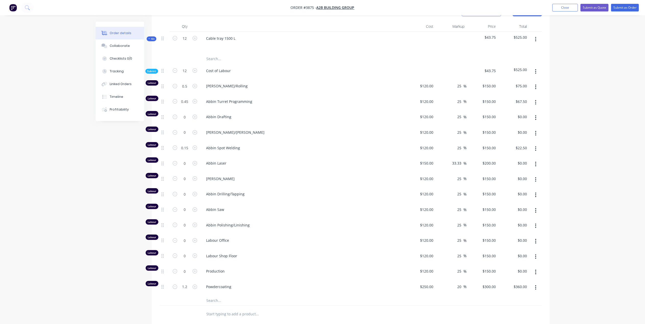
scroll to position [170, 0]
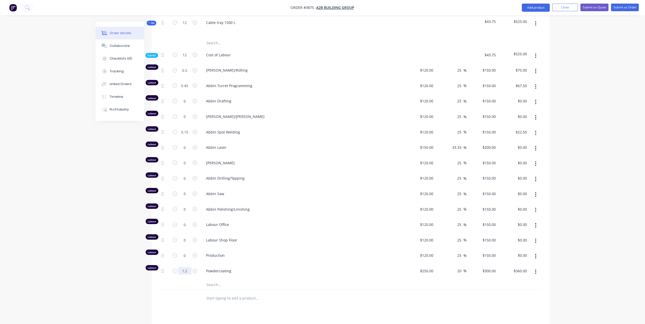
click at [185, 74] on input "1.2" at bounding box center [184, 71] width 13 height 8
click at [344, 269] on span "Powdercoating" at bounding box center [304, 271] width 196 height 5
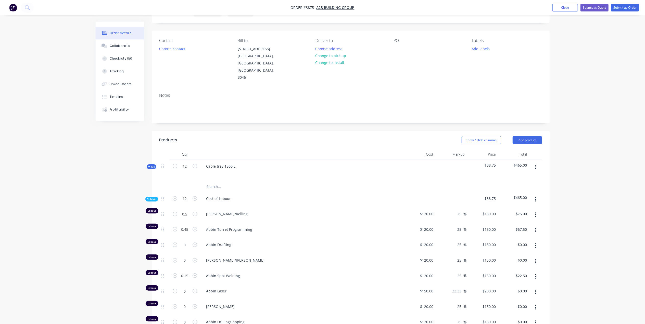
scroll to position [34, 0]
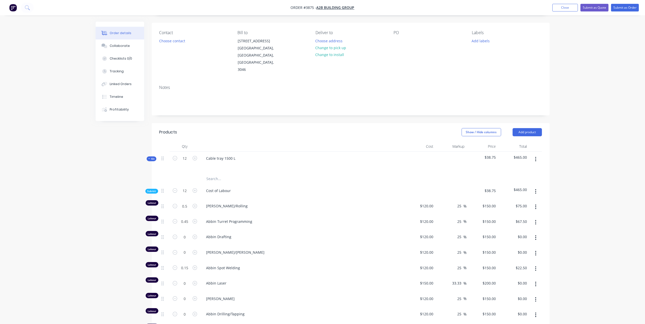
click at [432, 152] on div at bounding box center [419, 163] width 31 height 22
click at [431, 152] on div at bounding box center [419, 163] width 31 height 22
click at [432, 152] on div at bounding box center [419, 163] width 31 height 22
click at [453, 152] on div at bounding box center [450, 163] width 31 height 22
drag, startPoint x: 418, startPoint y: 140, endPoint x: 460, endPoint y: 142, distance: 42.6
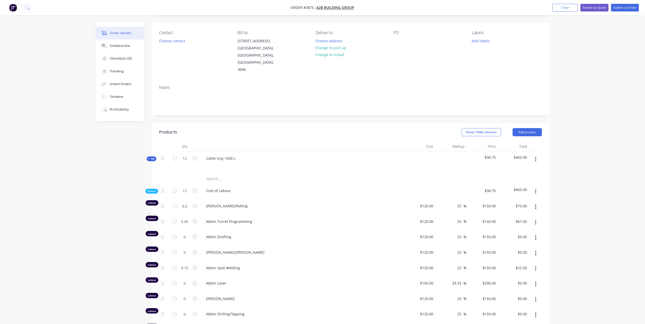
click at [418, 152] on div at bounding box center [419, 163] width 31 height 22
click at [460, 152] on div at bounding box center [450, 163] width 31 height 22
click at [422, 152] on div at bounding box center [419, 163] width 31 height 22
click at [462, 152] on div at bounding box center [450, 163] width 31 height 22
click at [420, 152] on div at bounding box center [419, 163] width 31 height 22
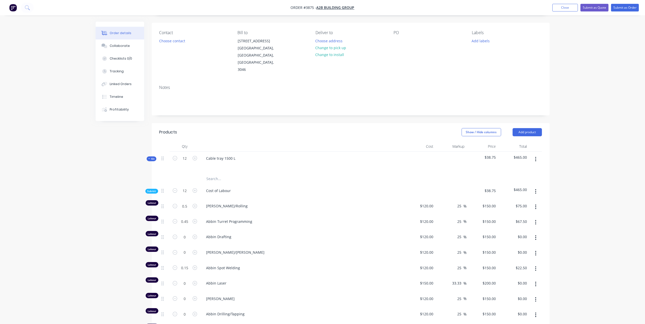
click at [457, 152] on div at bounding box center [450, 163] width 31 height 22
click at [416, 152] on div at bounding box center [419, 163] width 31 height 22
click at [265, 123] on header "Products Show / Hide columns Add product" at bounding box center [351, 132] width 398 height 18
drag, startPoint x: 499, startPoint y: 142, endPoint x: 464, endPoint y: 141, distance: 35.7
click at [464, 152] on div "Kit 12 Cable tray 1500 L $38.75 $465.00" at bounding box center [350, 163] width 383 height 22
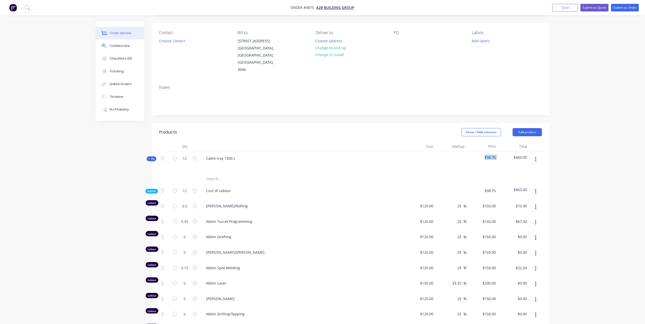
click at [435, 152] on div at bounding box center [450, 163] width 31 height 22
click at [278, 184] on div "Cost of Labour" at bounding box center [302, 192] width 204 height 16
click at [292, 184] on div "Cost of Labour" at bounding box center [302, 192] width 204 height 16
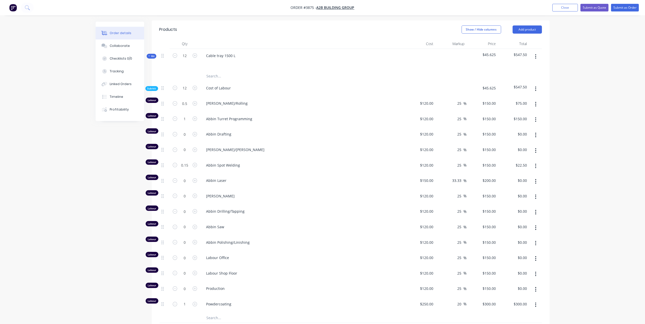
scroll to position [103, 0]
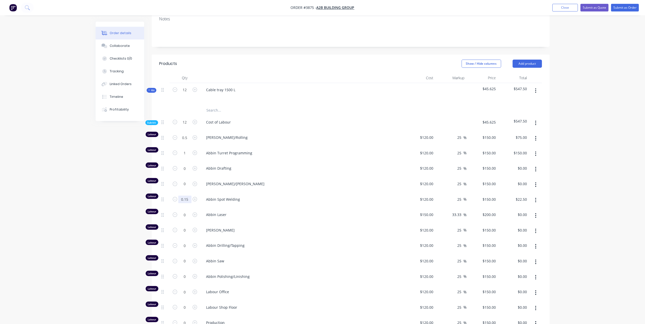
click at [189, 142] on input "0.15" at bounding box center [184, 138] width 13 height 8
click at [338, 239] on div "Abbin Drilling/Tapping" at bounding box center [302, 247] width 204 height 16
click at [186, 142] on input "0.9" at bounding box center [184, 138] width 13 height 8
click at [185, 142] on input "0.9" at bounding box center [184, 138] width 13 height 8
click at [325, 197] on span "Abbin Spot Welding" at bounding box center [304, 199] width 196 height 5
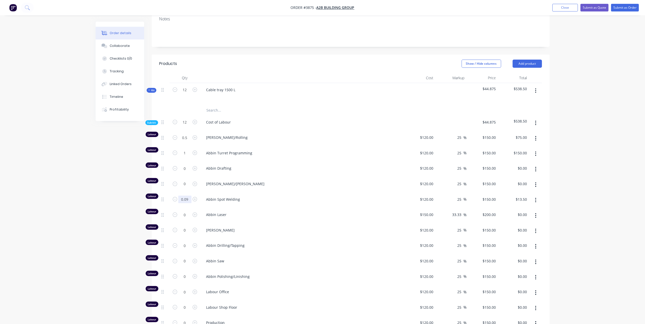
click at [189, 142] on input "0.09" at bounding box center [184, 138] width 13 height 8
click at [336, 193] on div "Abbin Spot Welding" at bounding box center [302, 201] width 204 height 16
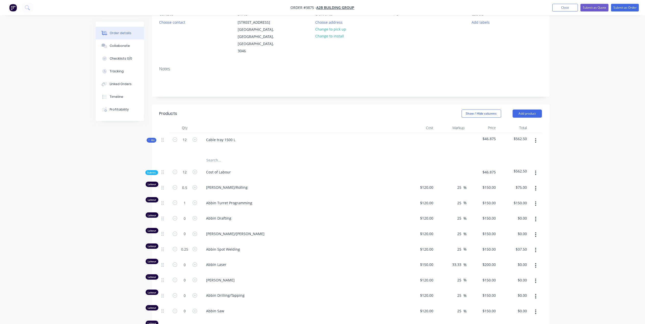
scroll to position [35, 0]
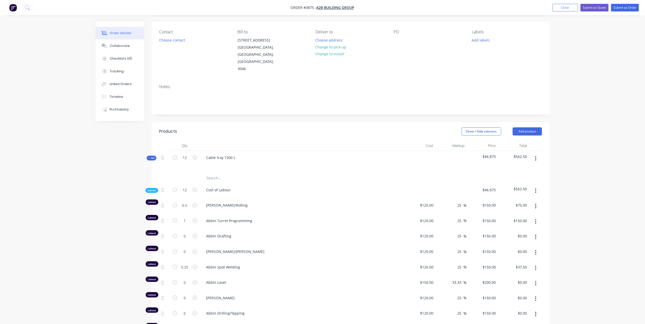
click at [355, 161] on div at bounding box center [302, 164] width 200 height 7
drag, startPoint x: 501, startPoint y: 143, endPoint x: 474, endPoint y: 142, distance: 27.6
click at [474, 151] on div "Kit 12 Cable tray 1500 L $46.875 $562.50" at bounding box center [350, 162] width 383 height 22
click at [404, 151] on div at bounding box center [419, 162] width 31 height 22
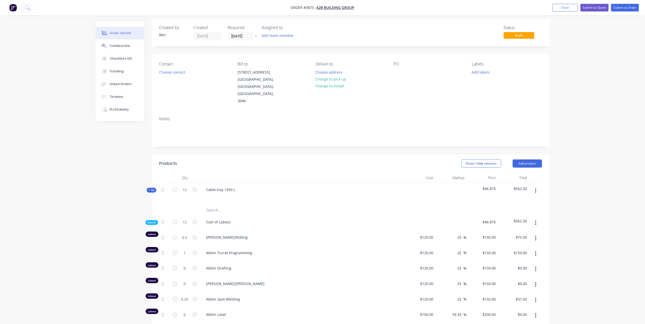
scroll to position [0, 0]
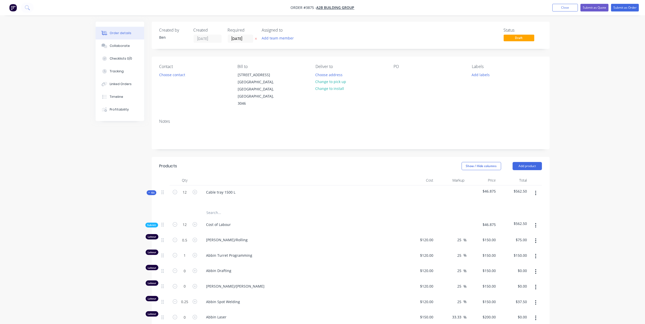
click at [368, 162] on div "Show / Hide columns Add product" at bounding box center [391, 166] width 301 height 8
click at [223, 162] on div "Products" at bounding box center [199, 166] width 81 height 8
click at [235, 157] on header "Products Show / Hide columns Add product" at bounding box center [351, 166] width 398 height 18
click at [238, 157] on header "Products Show / Hide columns Add product" at bounding box center [351, 166] width 398 height 18
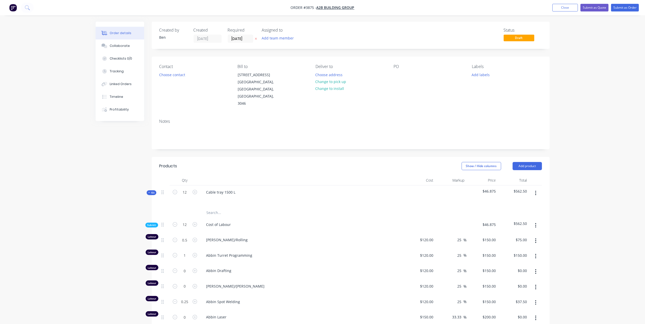
click at [238, 157] on header "Products Show / Hide columns Add product" at bounding box center [351, 166] width 398 height 18
click at [174, 190] on icon "button" at bounding box center [175, 192] width 5 height 5
click at [195, 190] on icon "button" at bounding box center [195, 192] width 5 height 5
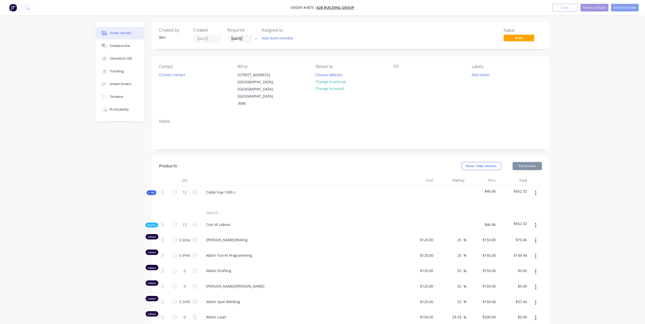
click at [249, 162] on div "Show / Hide columns Add product" at bounding box center [391, 166] width 301 height 8
click at [189, 189] on input "12" at bounding box center [184, 193] width 13 height 8
click at [315, 162] on div "Show / Hide columns Add product" at bounding box center [391, 166] width 301 height 8
click at [186, 236] on input "0.417" at bounding box center [184, 240] width 13 height 8
click at [186, 249] on div "0.833" at bounding box center [185, 257] width 31 height 16
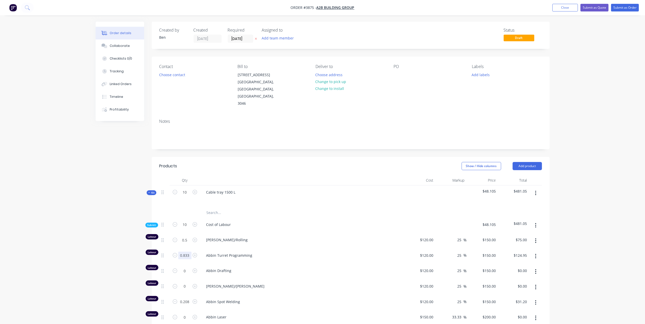
click at [187, 240] on input "0.833" at bounding box center [184, 240] width 13 height 8
click at [347, 253] on span "Abbin Turret Programming" at bounding box center [304, 255] width 196 height 5
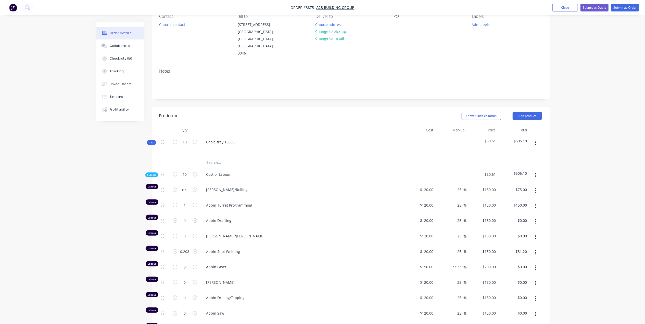
scroll to position [68, 0]
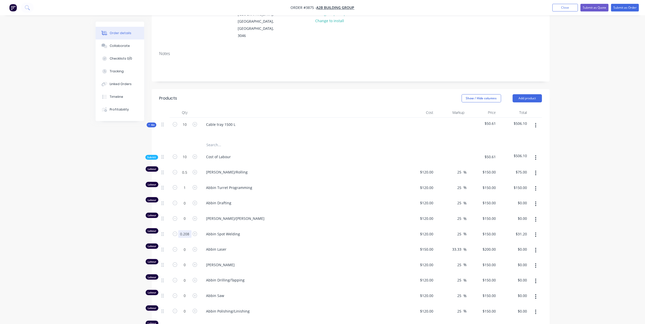
click at [183, 176] on input "0.208" at bounding box center [184, 173] width 13 height 8
click at [337, 200] on span "Abbin Drafting" at bounding box center [304, 202] width 196 height 5
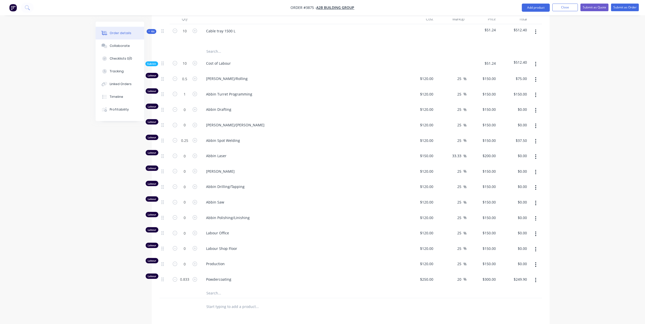
scroll to position [170, 0]
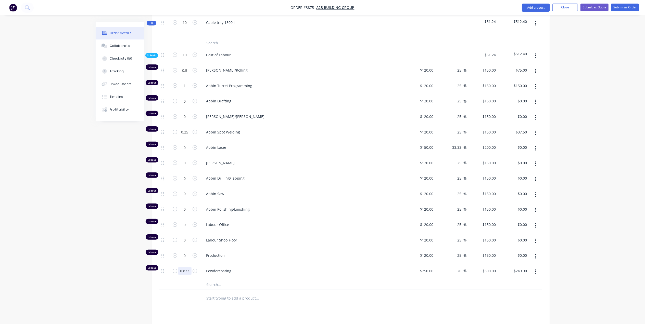
click at [187, 74] on input "0.833" at bounding box center [184, 71] width 13 height 8
click at [358, 290] on div at bounding box center [292, 298] width 184 height 17
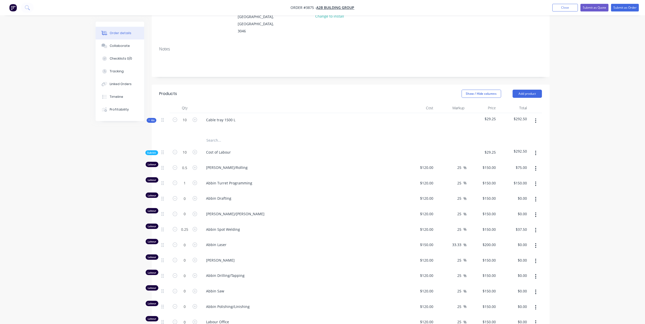
scroll to position [68, 0]
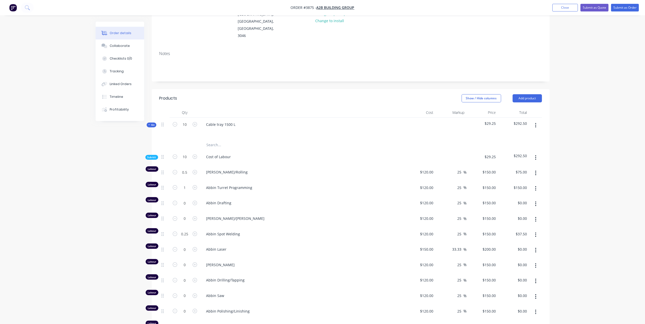
click at [412, 150] on div at bounding box center [419, 158] width 31 height 16
click at [375, 108] on div at bounding box center [302, 113] width 204 height 10
click at [195, 122] on icon "button" at bounding box center [195, 124] width 5 height 5
click at [176, 122] on icon "button" at bounding box center [175, 124] width 5 height 5
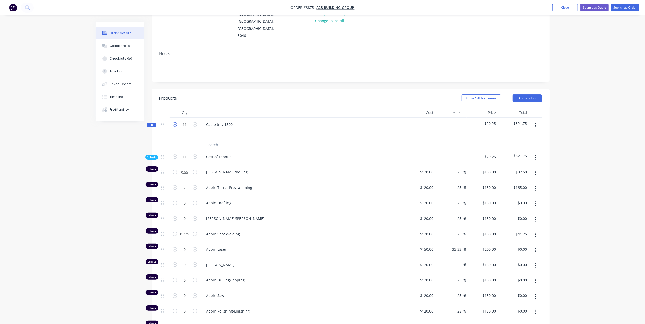
click at [176, 122] on icon "button" at bounding box center [175, 124] width 5 height 5
click at [327, 118] on div "Cable tray 1500 L" at bounding box center [302, 129] width 204 height 22
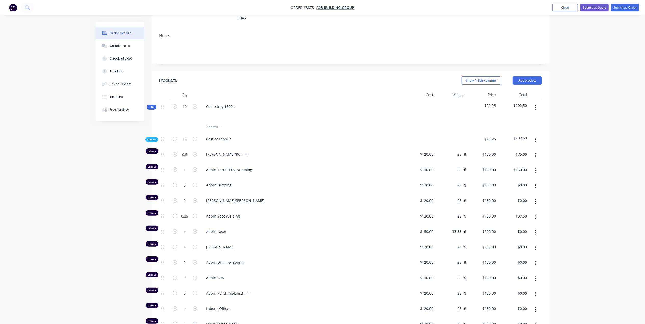
scroll to position [102, 0]
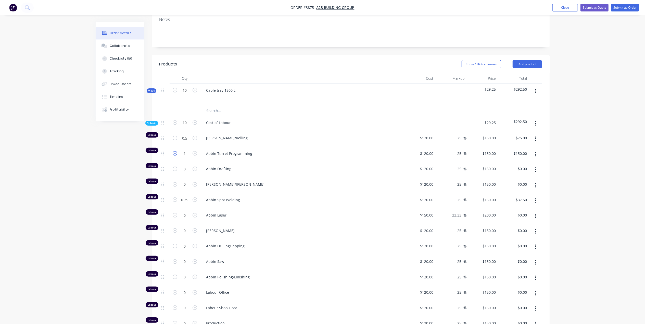
click at [176, 151] on icon "button" at bounding box center [175, 153] width 5 height 5
click at [186, 142] on input "0" at bounding box center [184, 138] width 13 height 8
click at [339, 182] on span "[PERSON_NAME]/[PERSON_NAME]" at bounding box center [304, 184] width 196 height 5
click at [188, 141] on input "0" at bounding box center [184, 138] width 13 height 8
click at [324, 133] on div "[PERSON_NAME]/Rolling" at bounding box center [302, 139] width 204 height 16
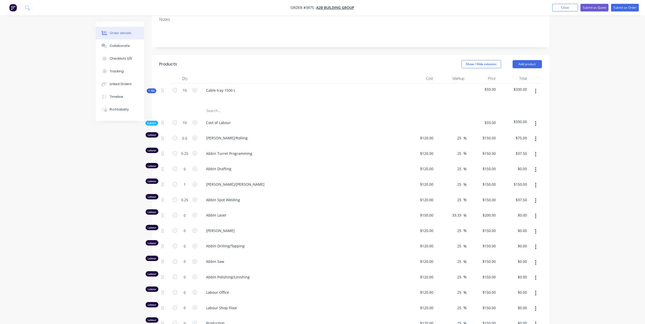
click at [355, 131] on div "[PERSON_NAME]/Rolling" at bounding box center [302, 139] width 204 height 16
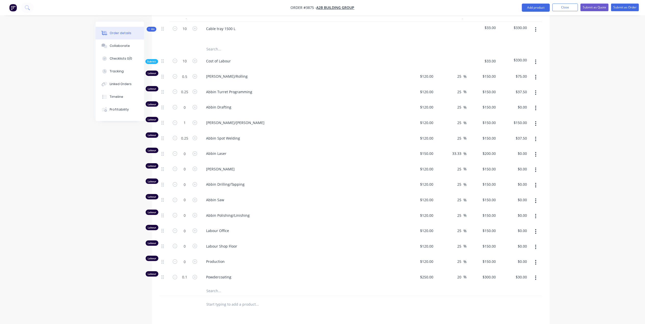
scroll to position [170, 0]
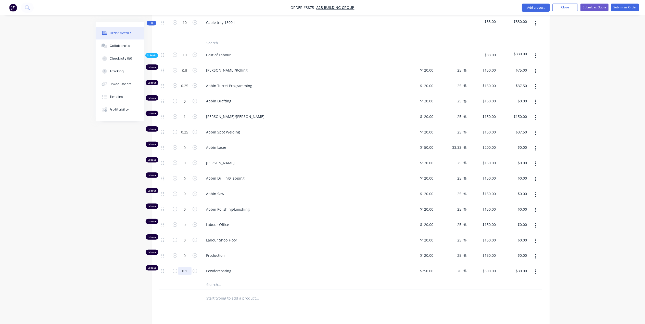
click at [186, 74] on input "0.1" at bounding box center [184, 71] width 13 height 8
click at [340, 280] on div at bounding box center [278, 285] width 153 height 10
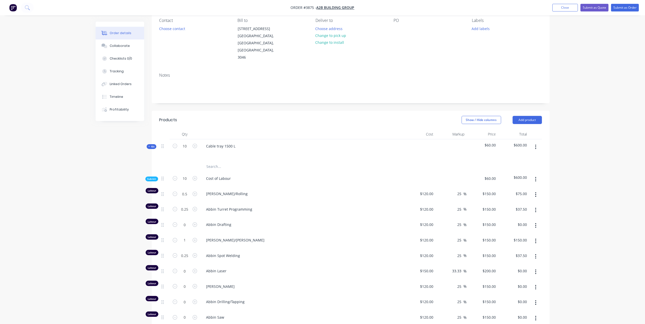
scroll to position [34, 0]
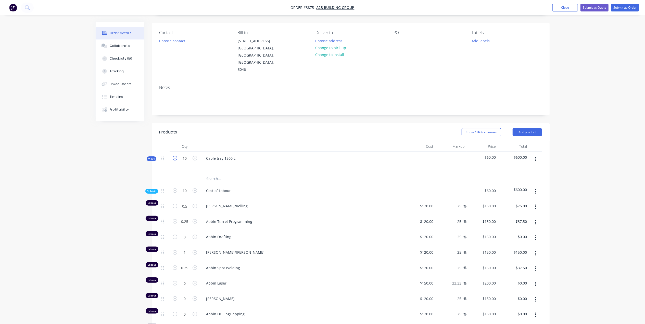
click at [174, 156] on icon "button" at bounding box center [175, 158] width 5 height 5
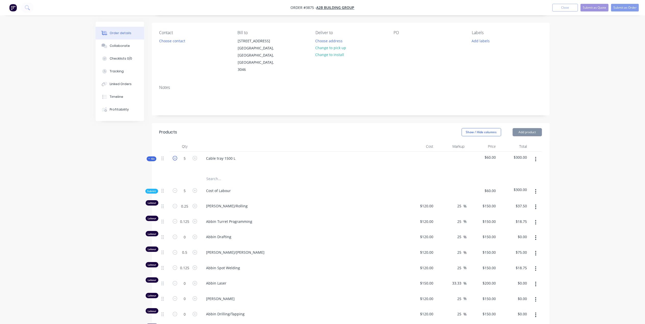
click at [174, 156] on icon "button" at bounding box center [175, 158] width 5 height 5
click at [329, 128] on div "Show / Hide columns Add product" at bounding box center [391, 132] width 301 height 8
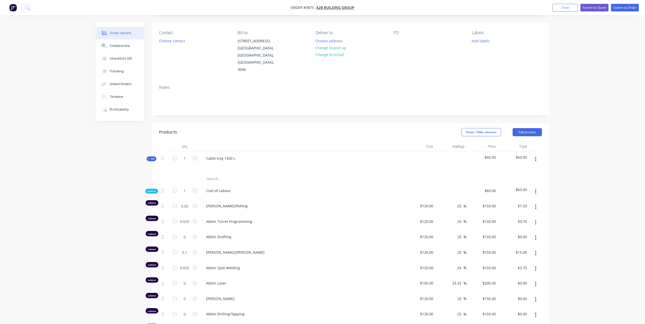
click at [336, 152] on div "Cable tray 1500 L" at bounding box center [302, 163] width 204 height 22
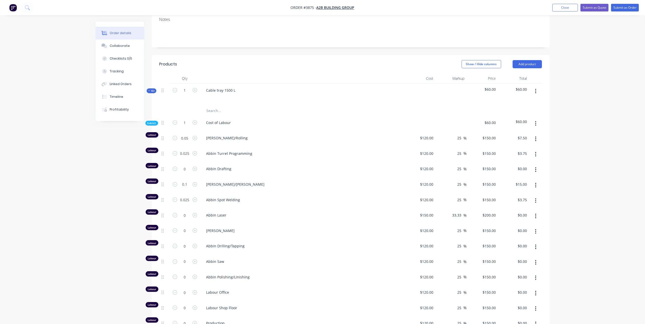
scroll to position [136, 0]
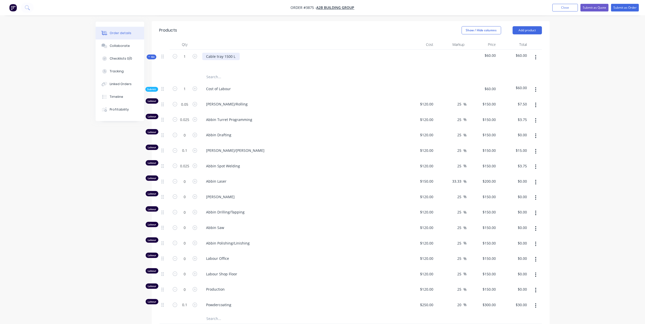
click at [224, 53] on div "Cable tray 1500 L" at bounding box center [220, 56] width 37 height 7
click at [336, 60] on div at bounding box center [302, 63] width 200 height 7
click at [195, 54] on icon "button" at bounding box center [195, 56] width 5 height 5
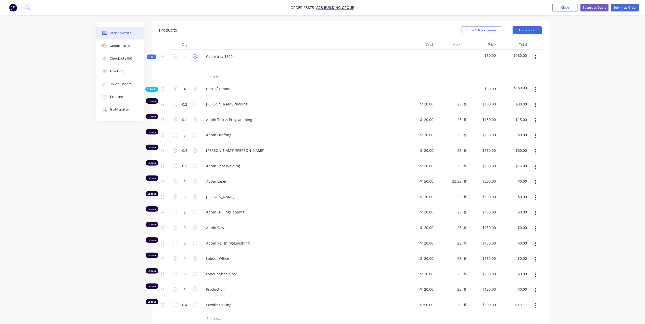
click at [195, 54] on icon "button" at bounding box center [195, 56] width 5 height 5
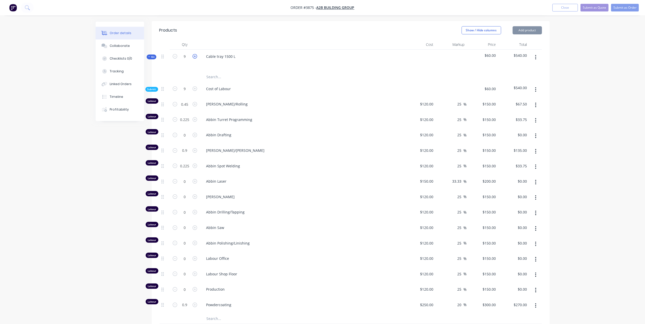
click at [195, 54] on icon "button" at bounding box center [195, 56] width 5 height 5
click at [187, 108] on input "0" at bounding box center [184, 104] width 13 height 8
click at [324, 190] on div "[PERSON_NAME]" at bounding box center [302, 198] width 204 height 16
click at [187, 108] on input "0" at bounding box center [184, 104] width 13 height 8
click at [341, 194] on span "[PERSON_NAME]" at bounding box center [304, 196] width 196 height 5
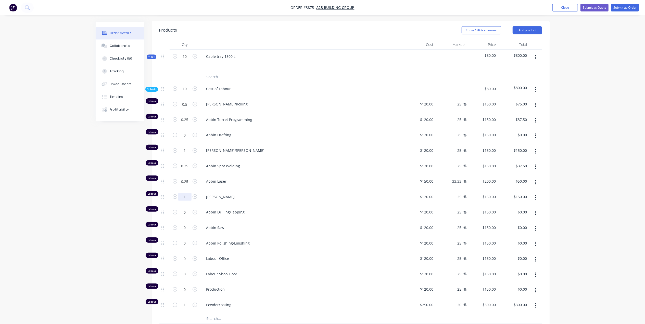
click at [186, 108] on input "1" at bounding box center [184, 104] width 13 height 8
click at [187, 108] on input "1" at bounding box center [184, 104] width 13 height 8
click at [306, 190] on div "[PERSON_NAME]" at bounding box center [302, 198] width 204 height 16
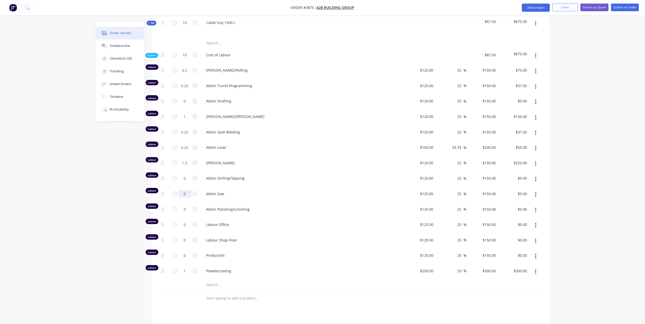
click at [187, 74] on input "0" at bounding box center [184, 71] width 13 height 8
click at [345, 187] on div "Abbin Saw" at bounding box center [302, 195] width 204 height 16
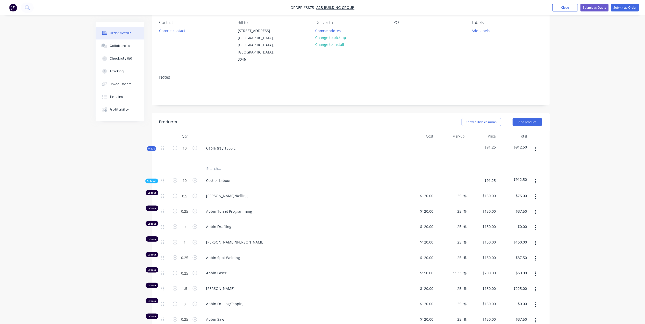
scroll to position [34, 0]
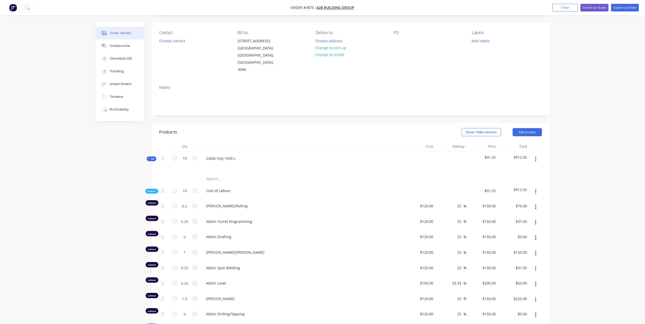
click at [315, 128] on div "Show / Hide columns Add product" at bounding box center [391, 132] width 301 height 8
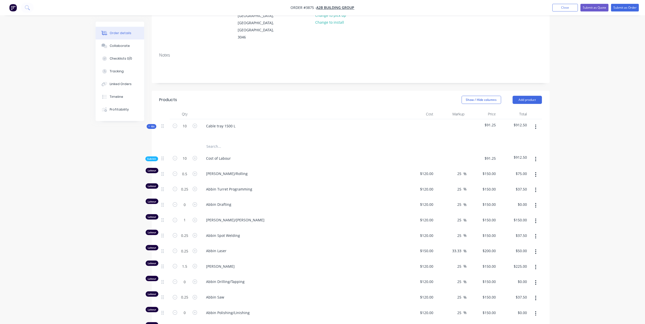
scroll to position [68, 0]
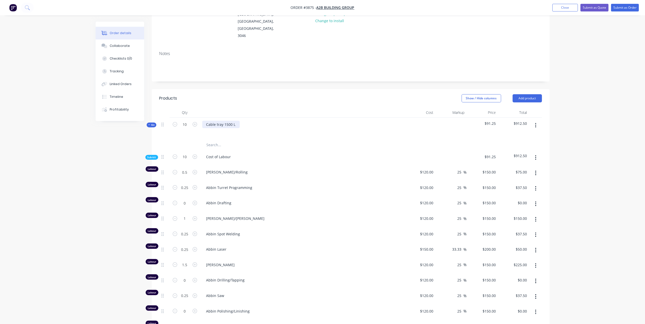
click at [224, 121] on div "Cable tray 1500 L" at bounding box center [220, 124] width 37 height 7
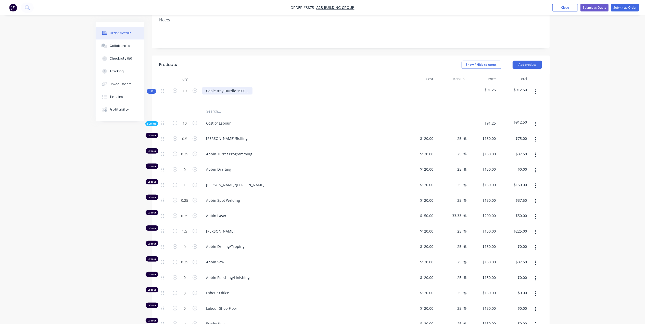
scroll to position [102, 0]
click at [175, 120] on icon "button" at bounding box center [175, 122] width 5 height 5
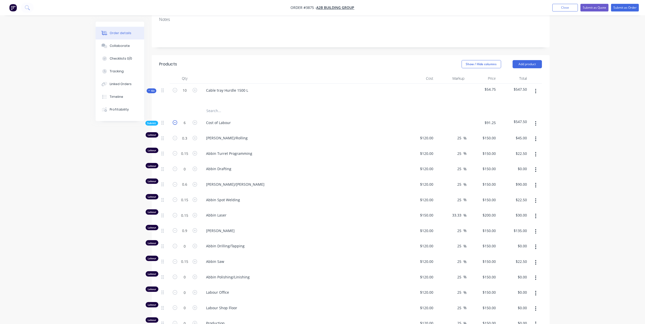
click at [175, 120] on icon "button" at bounding box center [175, 122] width 5 height 5
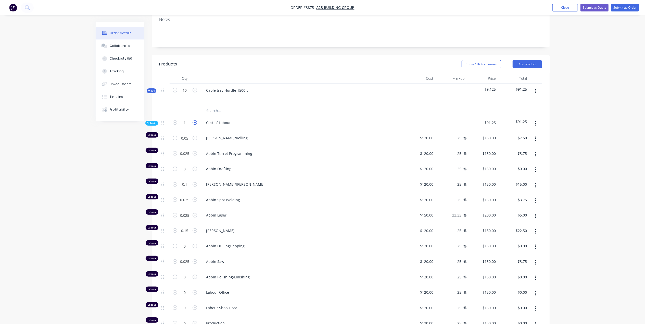
click at [196, 120] on icon "button" at bounding box center [195, 122] width 5 height 5
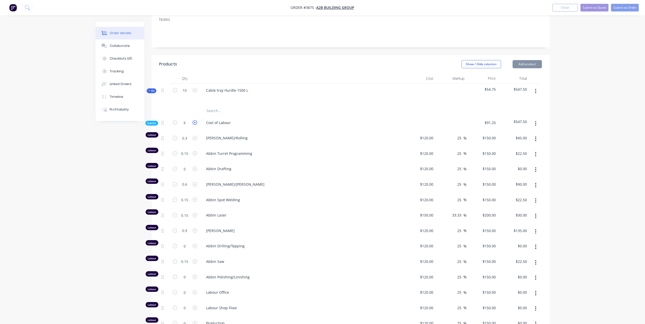
click at [196, 120] on icon "button" at bounding box center [195, 122] width 5 height 5
click at [176, 120] on icon "button" at bounding box center [175, 122] width 5 height 5
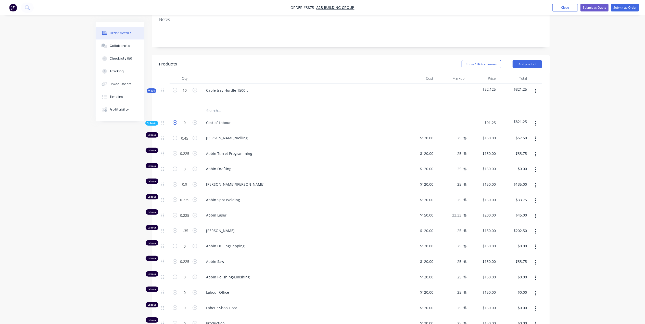
click at [176, 120] on icon "button" at bounding box center [175, 122] width 5 height 5
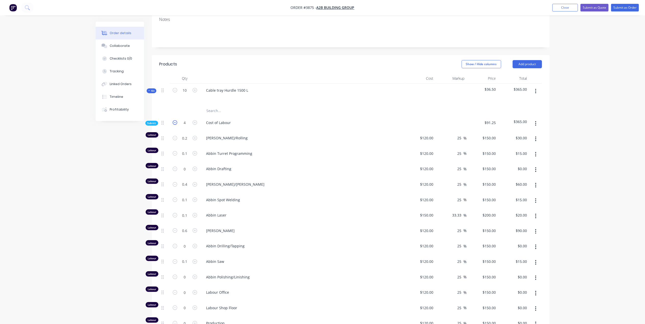
click at [176, 120] on icon "button" at bounding box center [175, 122] width 5 height 5
click at [196, 120] on icon "button" at bounding box center [195, 122] width 5 height 5
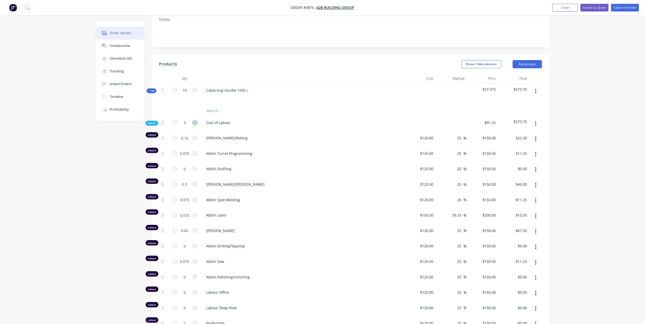
click at [196, 120] on icon "button" at bounding box center [195, 122] width 5 height 5
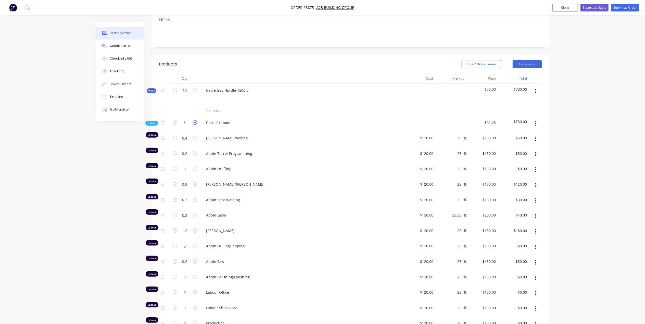
click at [196, 120] on icon "button" at bounding box center [195, 122] width 5 height 5
click at [174, 88] on icon "button" at bounding box center [175, 90] width 5 height 5
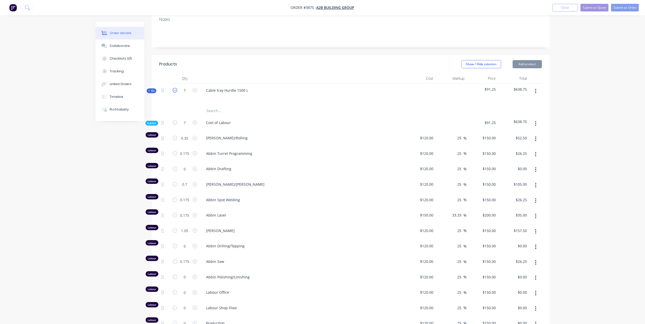
click at [174, 88] on icon "button" at bounding box center [175, 90] width 5 height 5
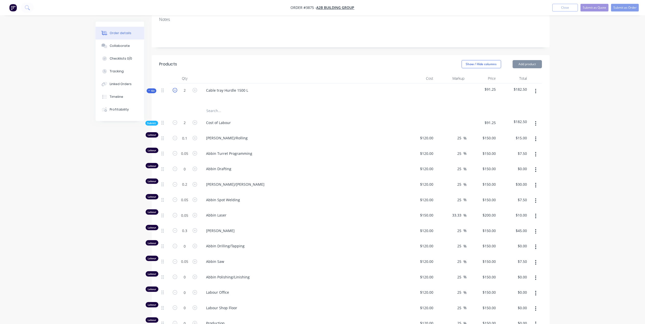
click at [174, 88] on icon "button" at bounding box center [175, 90] width 5 height 5
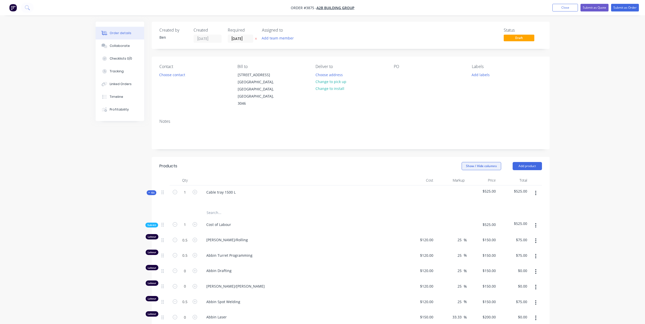
scroll to position [102, 0]
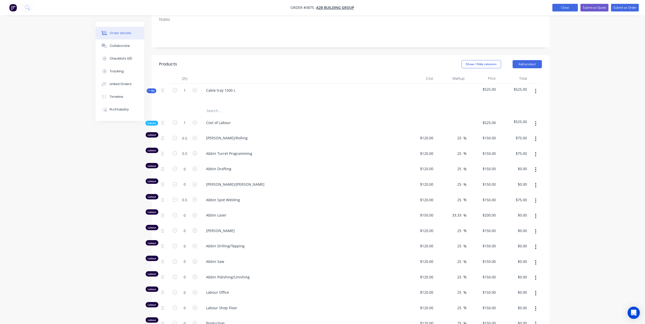
click at [567, 10] on button "Close" at bounding box center [565, 8] width 26 height 8
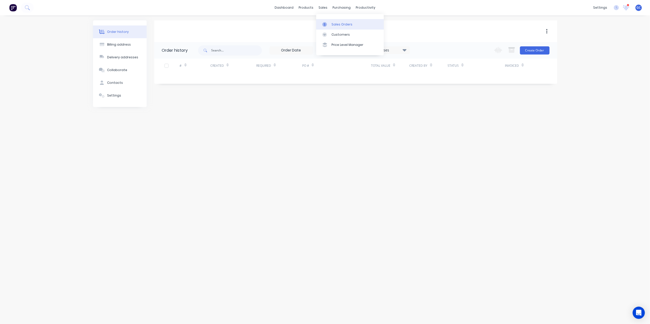
drag, startPoint x: 338, startPoint y: 26, endPoint x: 329, endPoint y: 29, distance: 9.1
click at [338, 26] on div "Sales Orders" at bounding box center [342, 24] width 21 height 5
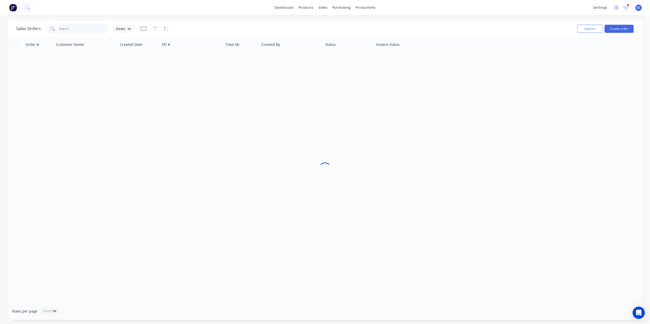
click at [87, 29] on input "text" at bounding box center [84, 29] width 50 height 10
type input "2978"
click at [98, 63] on div "[PERSON_NAME]" at bounding box center [87, 60] width 64 height 15
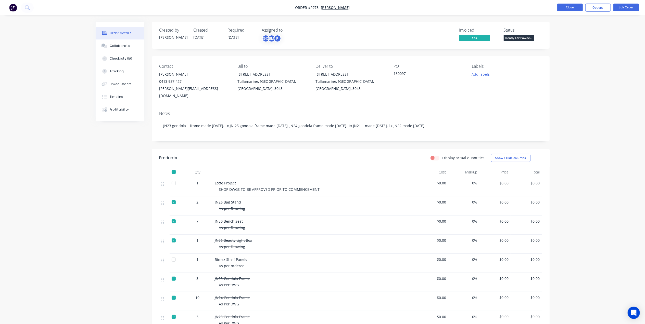
click at [567, 8] on button "Close" at bounding box center [570, 8] width 26 height 8
